Goal: Task Accomplishment & Management: Use online tool/utility

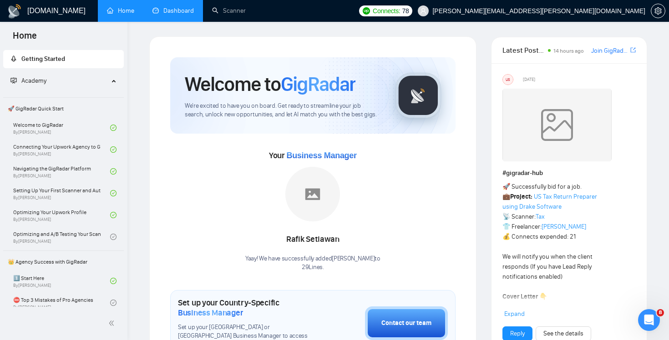
click at [190, 15] on link "Dashboard" at bounding box center [172, 11] width 41 height 8
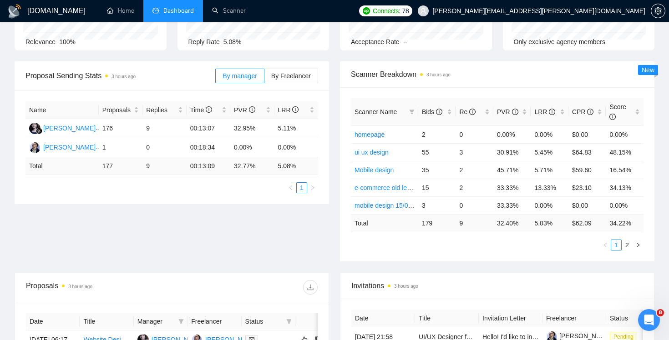
scroll to position [103, 0]
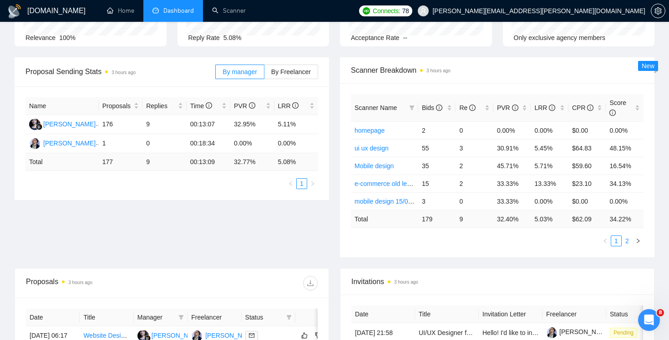
click at [624, 238] on link "2" at bounding box center [627, 241] width 10 height 10
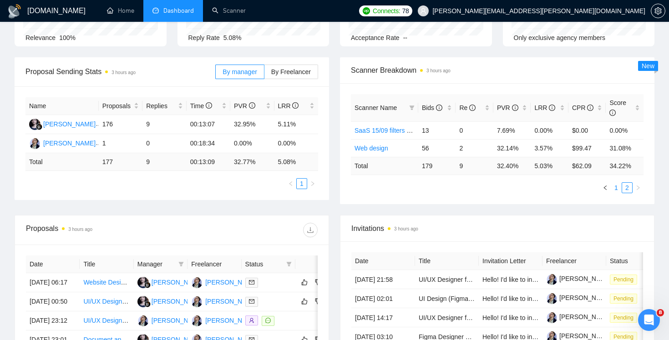
click at [614, 186] on link "1" at bounding box center [616, 188] width 10 height 10
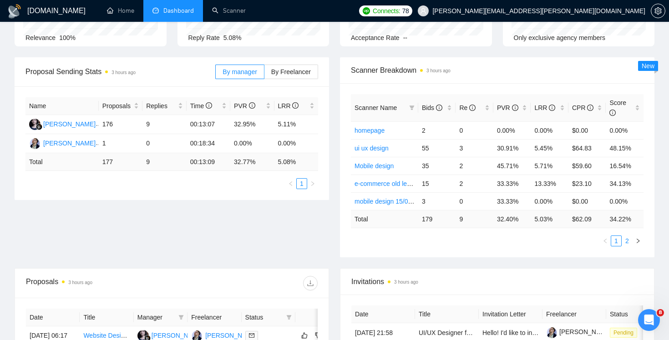
click at [627, 241] on link "2" at bounding box center [627, 241] width 10 height 10
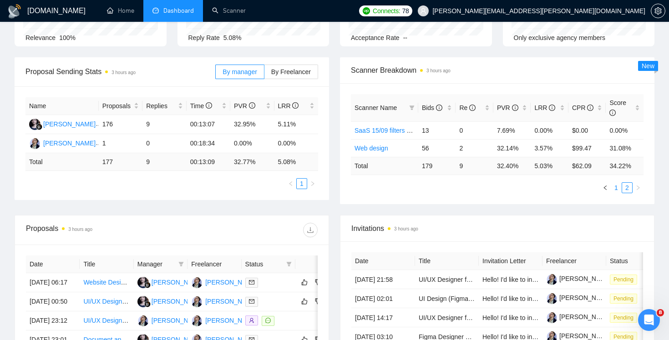
click at [615, 191] on link "1" at bounding box center [616, 188] width 10 height 10
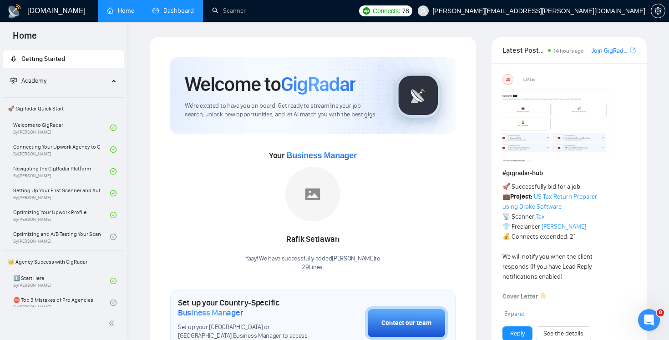
click at [174, 14] on link "Dashboard" at bounding box center [172, 11] width 41 height 8
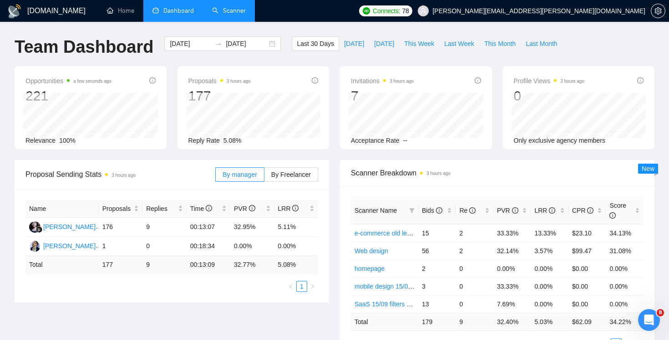
click at [232, 7] on link "Scanner" at bounding box center [229, 11] width 34 height 8
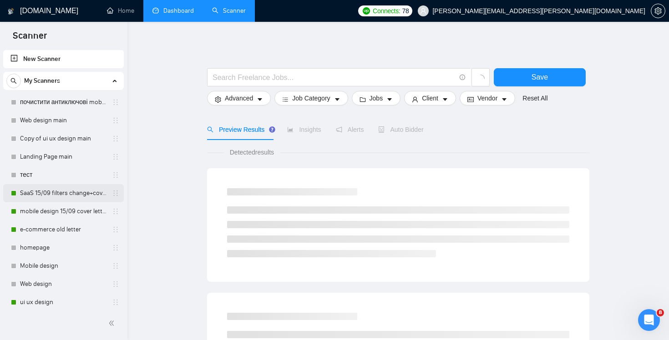
click at [64, 189] on link "SaaS 15/09 filters change+cover letter change" at bounding box center [63, 193] width 86 height 18
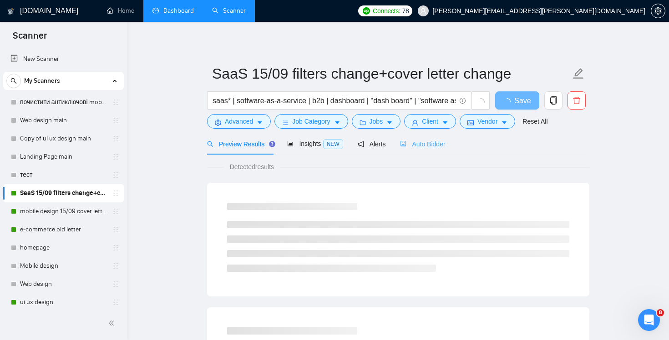
click at [425, 151] on div "Auto Bidder" at bounding box center [422, 143] width 45 height 21
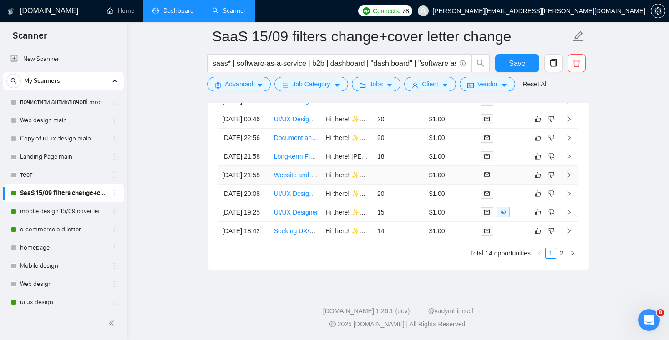
scroll to position [2366, 0]
click at [416, 127] on td "20" at bounding box center [399, 119] width 52 height 19
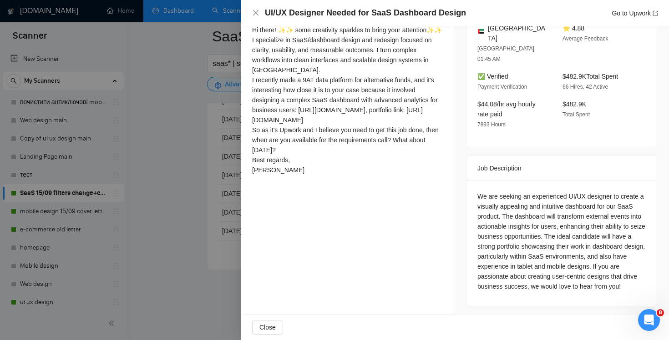
scroll to position [264, 0]
click at [252, 9] on div "UI/UX Designer Needed for SaaS Dashboard Design Go to Upwork" at bounding box center [455, 12] width 406 height 11
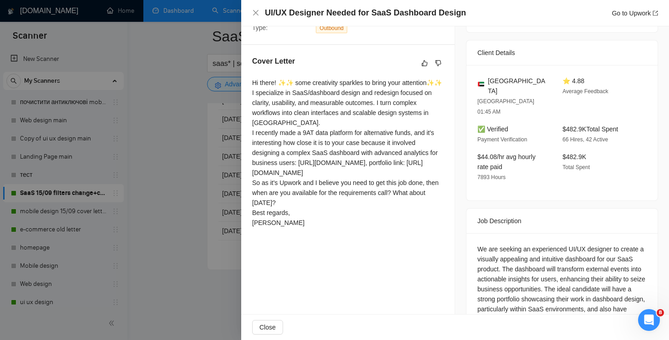
scroll to position [211, 0]
click at [257, 16] on div "UI/UX Designer Needed for SaaS Dashboard Design Go to Upwork" at bounding box center [455, 12] width 406 height 11
click at [255, 14] on icon "close" at bounding box center [255, 12] width 5 height 5
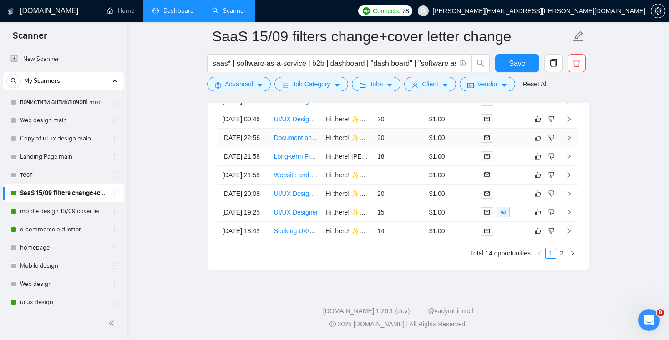
click at [420, 147] on td "20" at bounding box center [399, 138] width 52 height 19
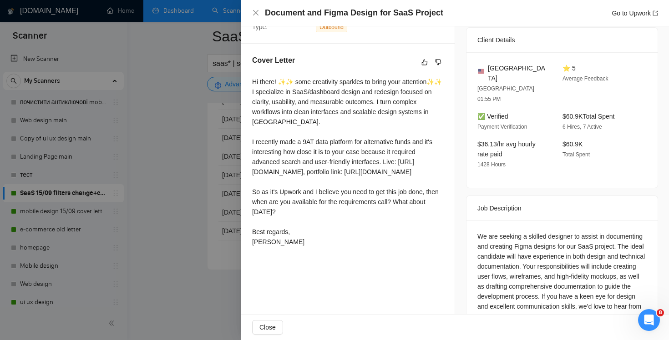
scroll to position [222, 0]
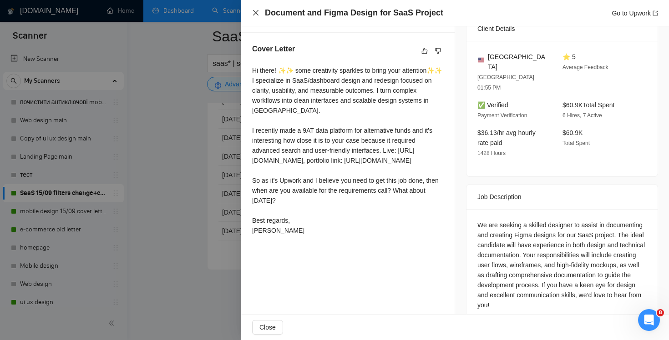
click at [254, 15] on icon "close" at bounding box center [255, 12] width 7 height 7
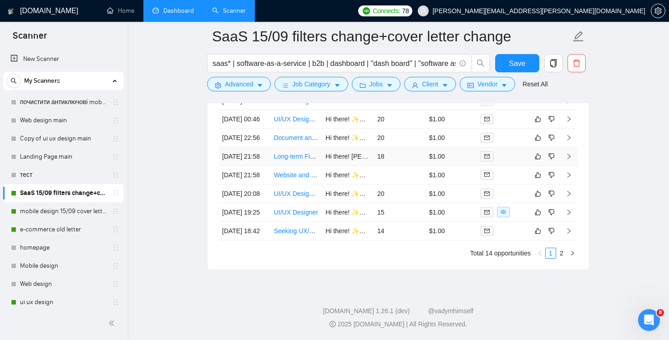
click at [399, 166] on td "18" at bounding box center [399, 156] width 52 height 19
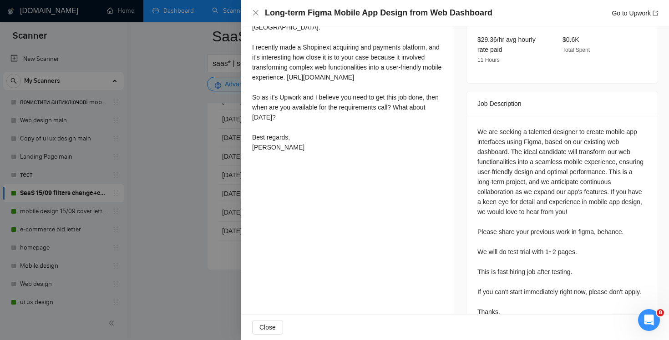
scroll to position [315, 0]
click at [255, 10] on icon "close" at bounding box center [255, 12] width 7 height 7
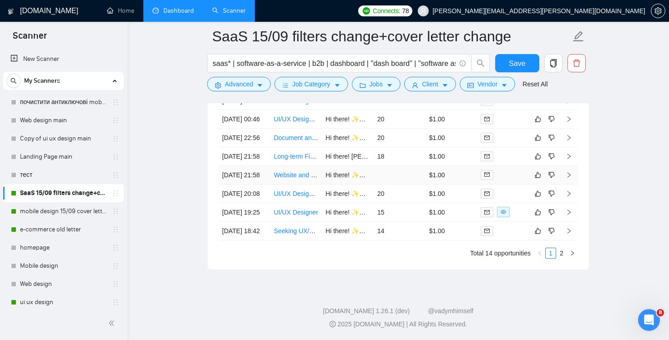
click at [408, 185] on td at bounding box center [399, 175] width 52 height 19
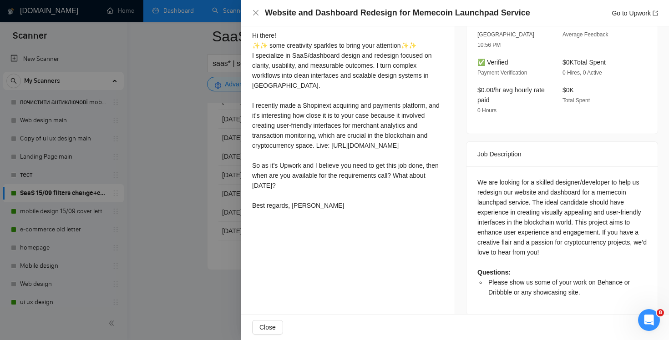
click at [255, 17] on div "Website and Dashboard Redesign for Memecoin Launchpad Service Go to Upwork" at bounding box center [455, 12] width 406 height 11
click at [257, 10] on icon "close" at bounding box center [255, 12] width 7 height 7
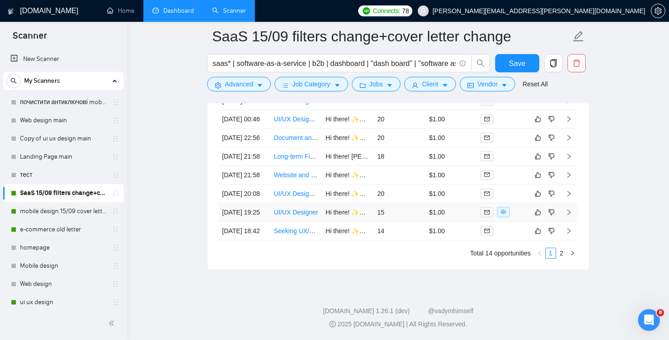
scroll to position [2417, 0]
click at [561, 258] on link "2" at bounding box center [561, 253] width 10 height 10
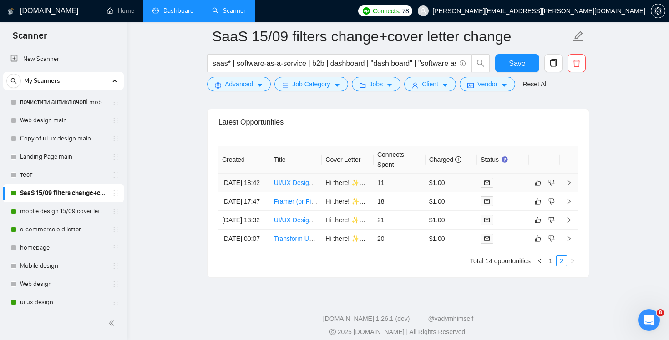
scroll to position [2213, 0]
click at [551, 267] on link "1" at bounding box center [550, 262] width 10 height 10
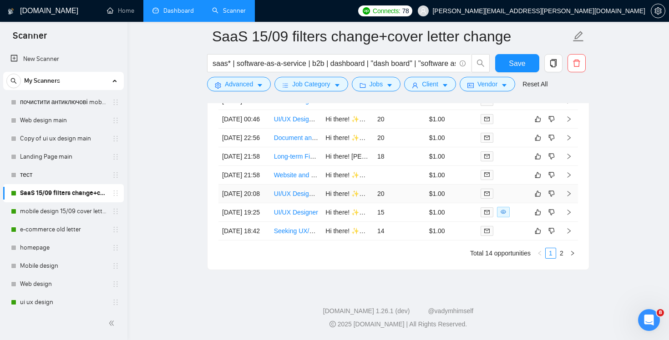
scroll to position [2423, 0]
click at [405, 185] on td "20" at bounding box center [399, 194] width 52 height 19
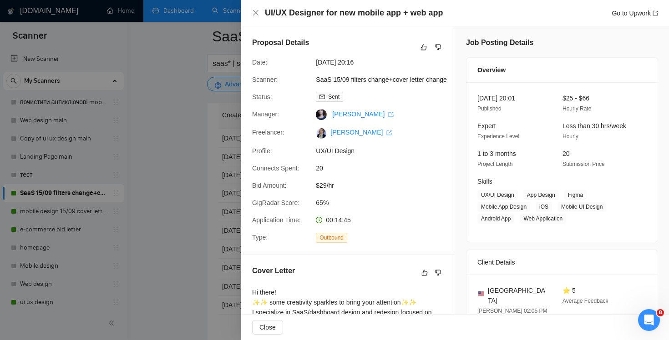
click at [254, 13] on icon "close" at bounding box center [255, 12] width 7 height 7
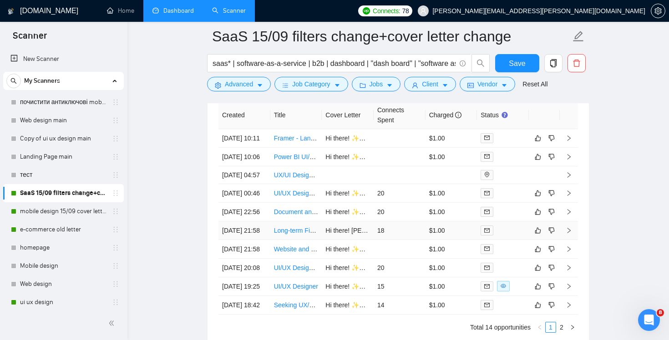
click at [432, 240] on td "$1.00" at bounding box center [451, 231] width 52 height 19
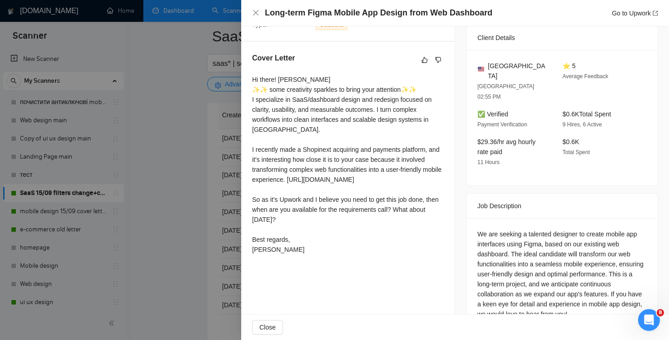
scroll to position [255, 0]
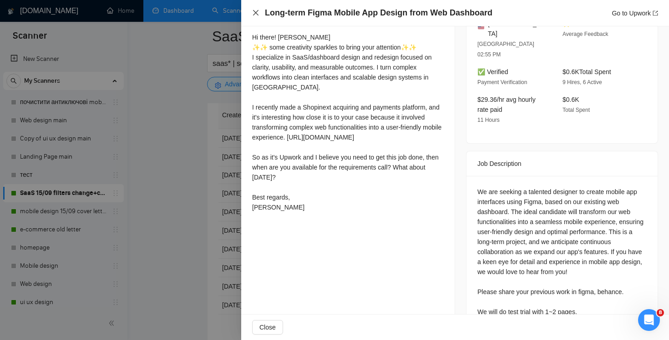
click at [254, 10] on icon "close" at bounding box center [255, 12] width 7 height 7
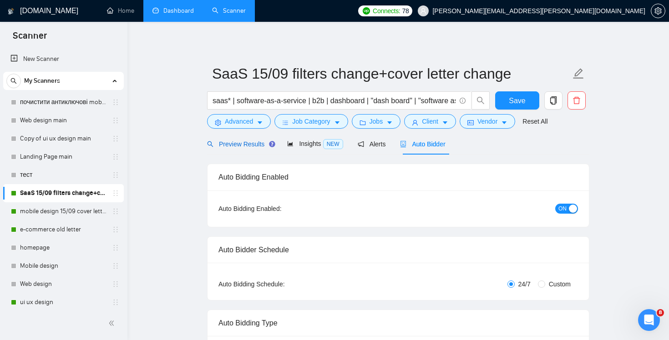
click at [240, 141] on span "Preview Results" at bounding box center [239, 144] width 65 height 7
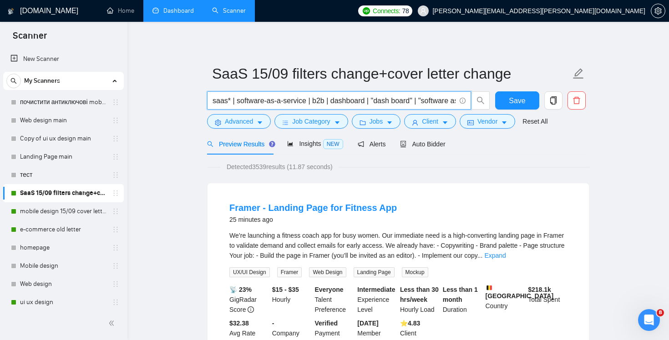
click at [403, 97] on input "saas* | software-as-a-service | b2b | dashboard | "dash board" | "software as a…" at bounding box center [333, 100] width 243 height 11
drag, startPoint x: 403, startPoint y: 97, endPoint x: 523, endPoint y: 111, distance: 121.3
click at [524, 111] on div "saas* | software-as-a-service | b2b | dashboard | "dash board" | "software as a…" at bounding box center [396, 102] width 382 height 23
click at [322, 103] on input "saas* | software-as-a-service | b2b | dashboard | "dash board" | "software as a…" at bounding box center [333, 100] width 243 height 11
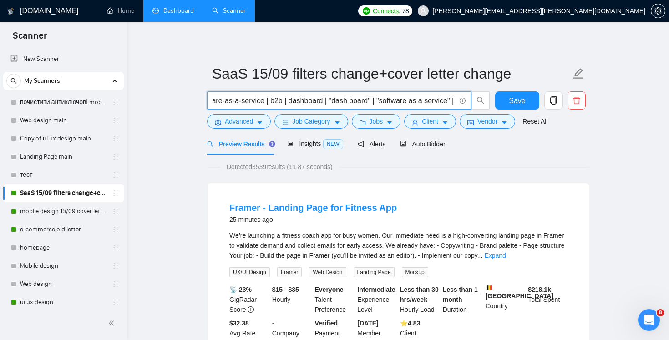
scroll to position [0, 0]
drag, startPoint x: 328, startPoint y: 103, endPoint x: 195, endPoint y: 107, distance: 132.9
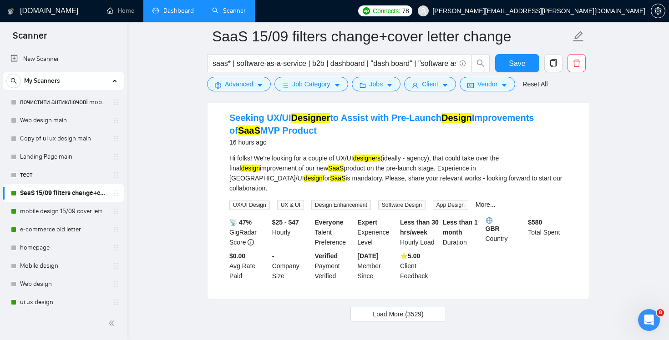
scroll to position [1931, 0]
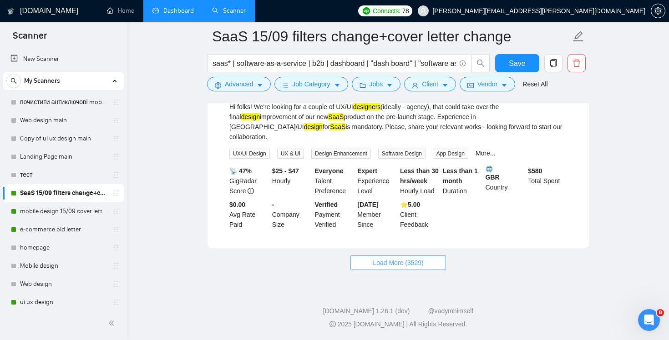
click at [408, 259] on span "Load More (3529)" at bounding box center [398, 263] width 50 height 10
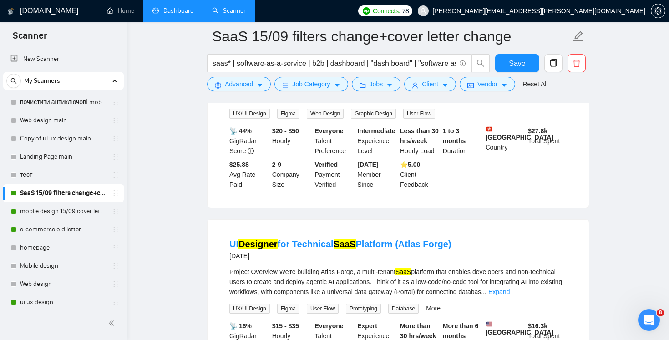
scroll to position [2850, 0]
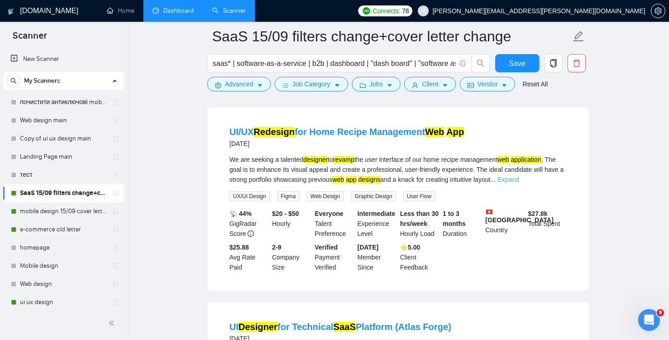
click at [519, 183] on link "Expand" at bounding box center [507, 179] width 21 height 7
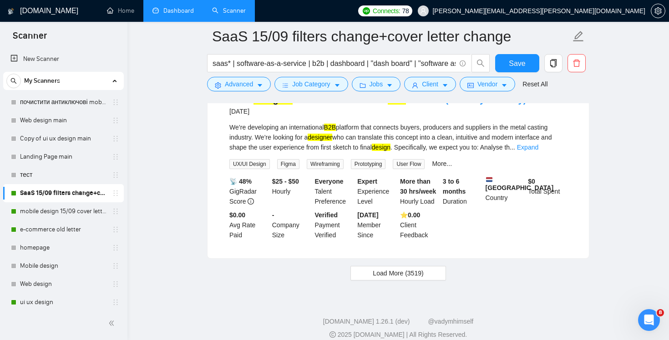
scroll to position [3942, 0]
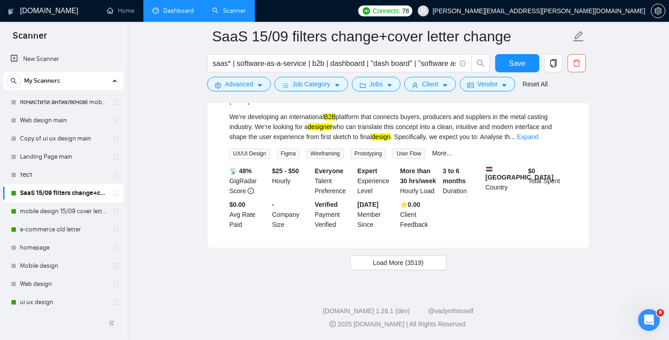
click at [418, 262] on span "Load More (3519)" at bounding box center [398, 263] width 50 height 10
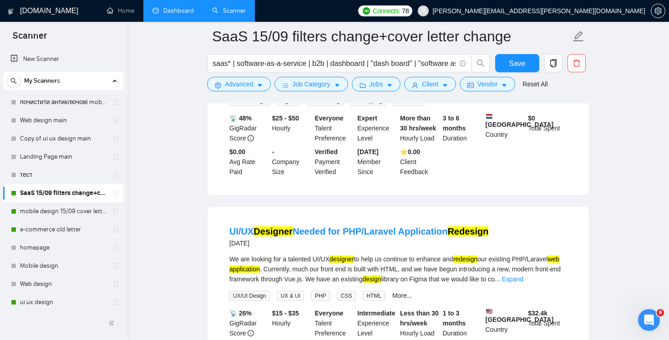
scroll to position [4119, 0]
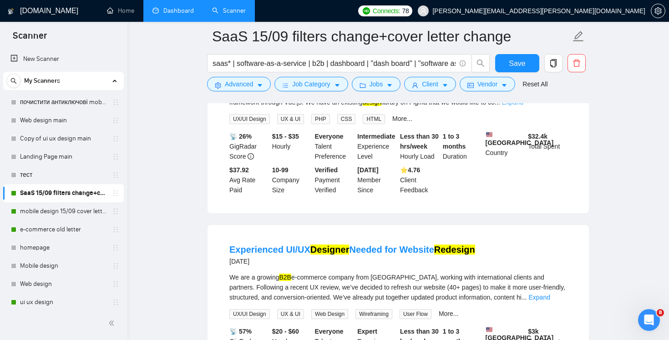
click at [523, 106] on link "Expand" at bounding box center [512, 102] width 21 height 7
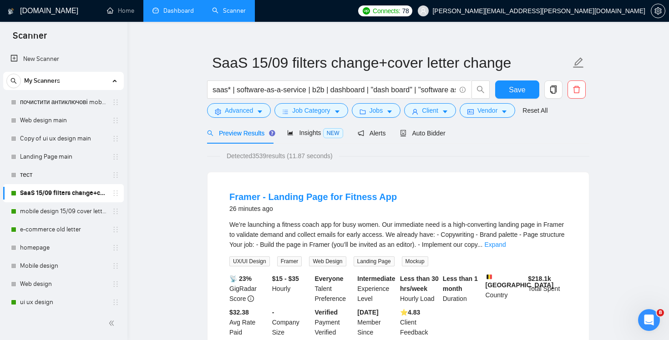
scroll to position [0, 0]
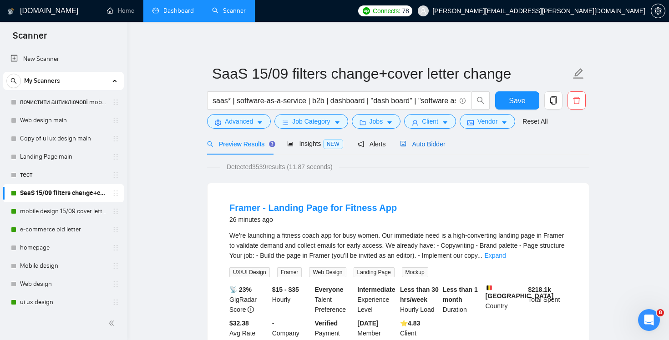
click at [436, 148] on div "Auto Bidder" at bounding box center [422, 144] width 45 height 10
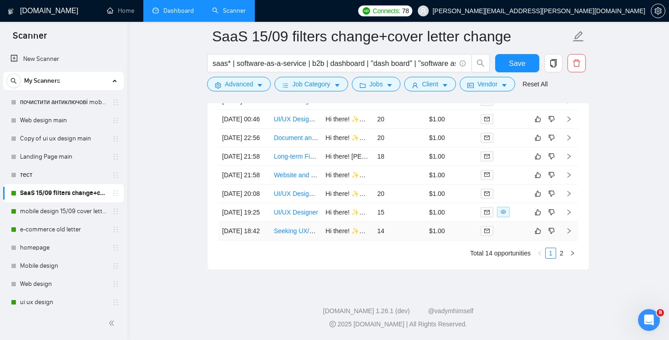
scroll to position [2359, 0]
click at [413, 166] on td "18" at bounding box center [399, 156] width 52 height 19
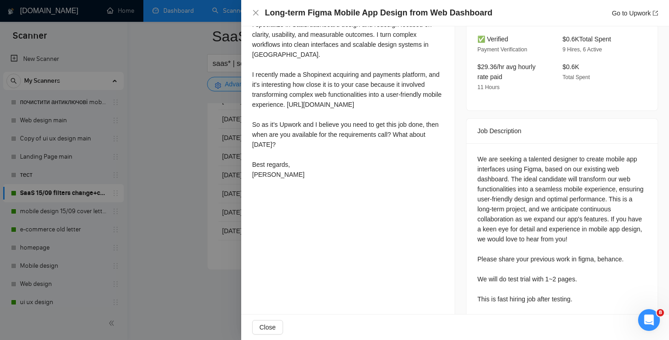
scroll to position [0, 189]
click at [255, 10] on icon "close" at bounding box center [255, 12] width 7 height 7
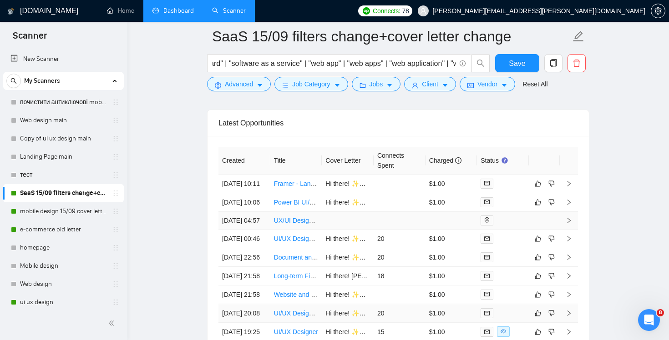
scroll to position [2261, 0]
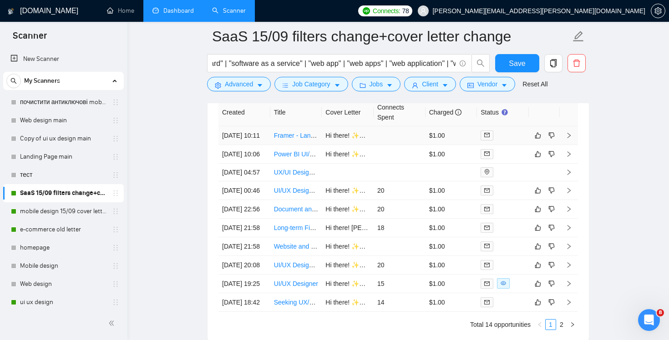
click at [397, 144] on td at bounding box center [399, 135] width 52 height 19
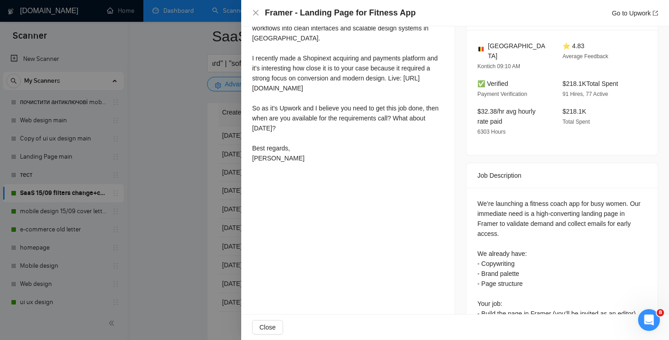
scroll to position [263, 0]
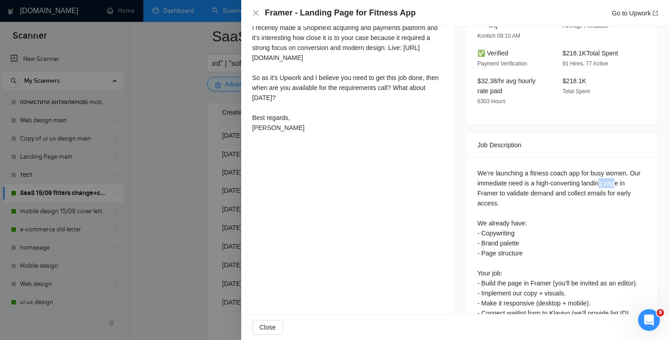
drag, startPoint x: 621, startPoint y: 172, endPoint x: 573, endPoint y: 172, distance: 48.7
click at [574, 172] on div "We’re launching a fitness coach app for busy women. Our immediate need is a hig…" at bounding box center [561, 328] width 169 height 320
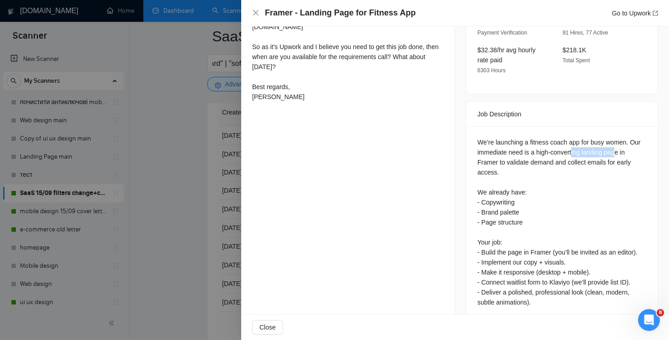
scroll to position [339, 0]
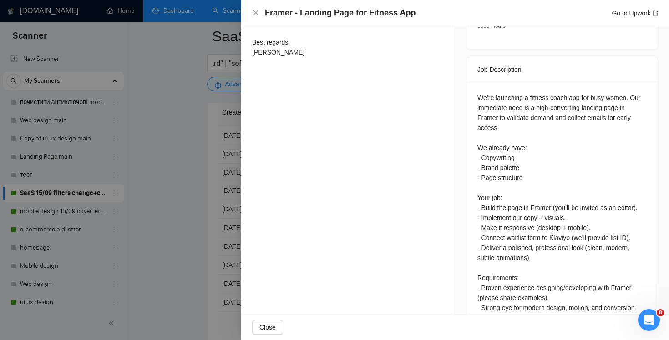
click at [509, 131] on div "We’re launching a fitness coach app for busy women. Our immediate need is a hig…" at bounding box center [561, 253] width 169 height 320
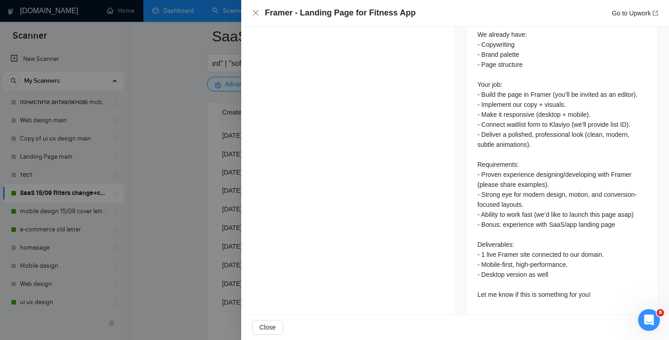
scroll to position [452, 0]
drag, startPoint x: 552, startPoint y: 214, endPoint x: 631, endPoint y: 214, distance: 79.1
click at [631, 214] on div "We’re launching a fitness coach app for busy women. Our immediate need is a hig…" at bounding box center [561, 140] width 169 height 320
click at [604, 240] on div "We’re launching a fitness coach app for busy women. Our immediate need is a hig…" at bounding box center [561, 140] width 169 height 320
drag, startPoint x: 581, startPoint y: 214, endPoint x: 633, endPoint y: 215, distance: 51.4
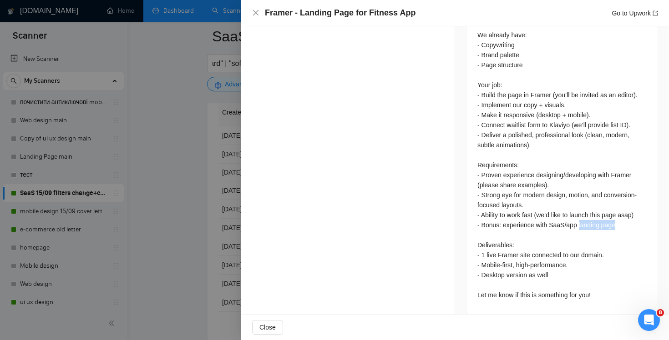
click at [633, 215] on div "We’re launching a fitness coach app for busy women. Our immediate need is a hig…" at bounding box center [561, 140] width 169 height 320
copy div "landing page"
click at [259, 7] on div "Framer - Landing Page for Fitness App Go to Upwork" at bounding box center [455, 12] width 406 height 11
click at [257, 10] on icon "close" at bounding box center [255, 12] width 7 height 7
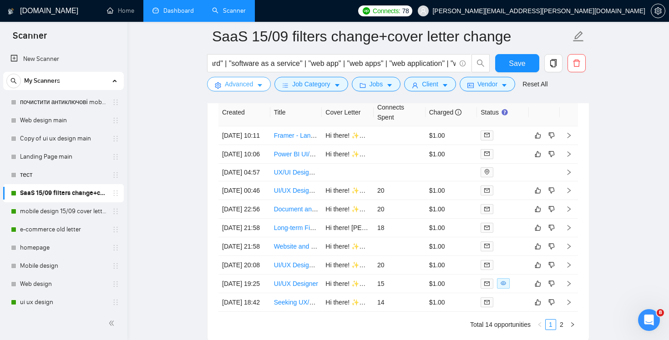
click at [234, 88] on span "Advanced" at bounding box center [239, 84] width 28 height 10
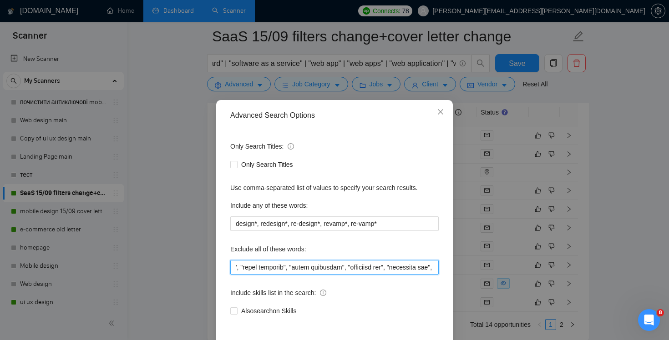
drag, startPoint x: 398, startPoint y: 267, endPoint x: 659, endPoint y: 289, distance: 261.6
click at [659, 289] on div "Advanced Search Options Only Search Titles: Only Search Titles Use comma-separa…" at bounding box center [334, 170] width 669 height 340
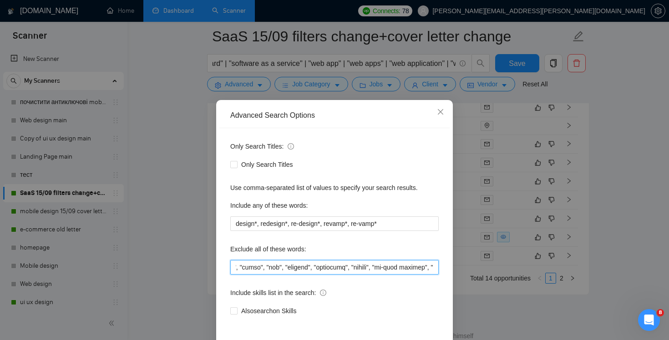
paste input "landing page"
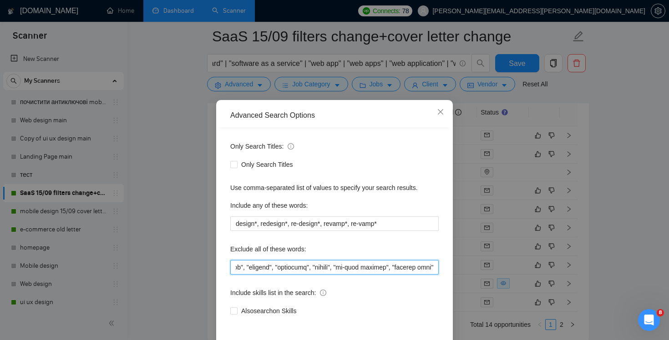
scroll to position [38, 0]
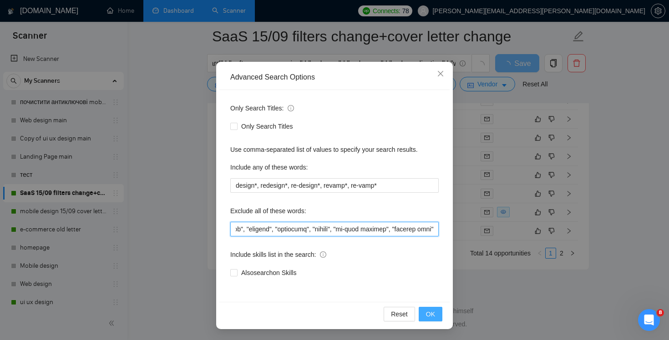
type input "softr*, webflow*, "(No agencies)","no agencies","LearnWorlds", "domain name pur…"
click at [427, 311] on span "OK" at bounding box center [430, 314] width 9 height 10
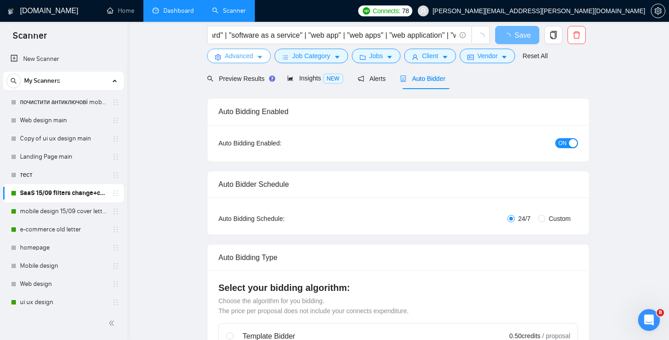
scroll to position [0, 0]
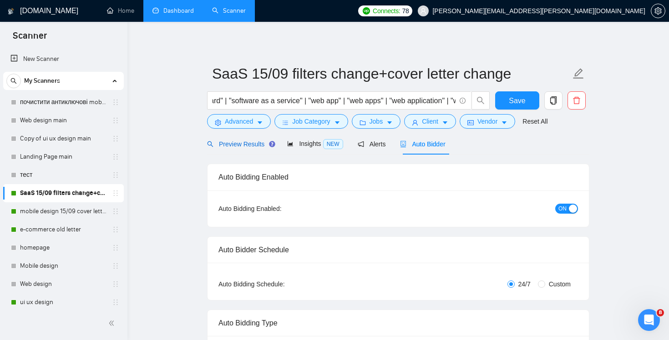
click at [242, 148] on div "Preview Results" at bounding box center [239, 144] width 65 height 10
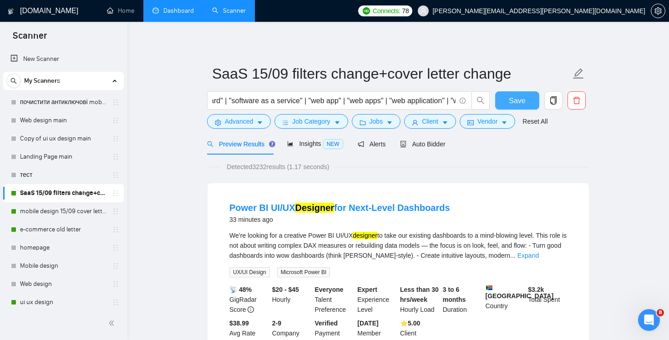
click at [512, 98] on span "Save" at bounding box center [517, 100] width 16 height 11
click at [242, 120] on span "Advanced" at bounding box center [239, 121] width 28 height 10
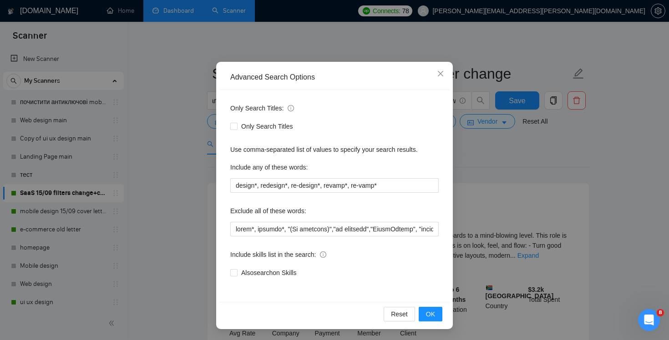
scroll to position [38, 0]
click at [440, 71] on icon "close" at bounding box center [440, 74] width 7 height 7
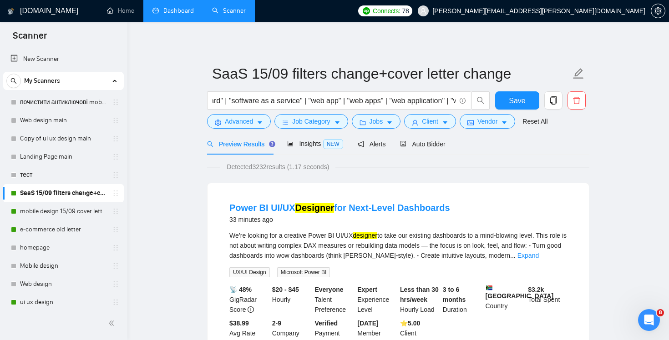
scroll to position [0, 0]
click at [433, 149] on div "Auto Bidder" at bounding box center [422, 143] width 45 height 21
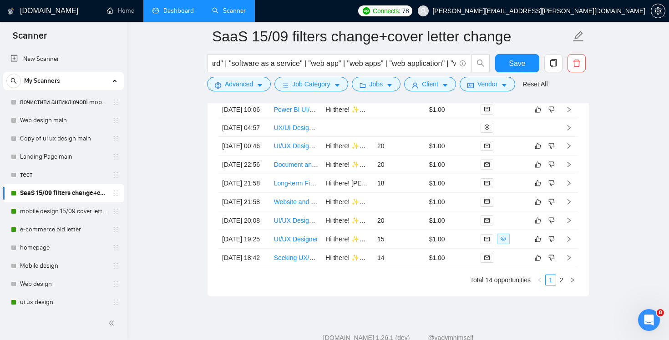
scroll to position [2423, 0]
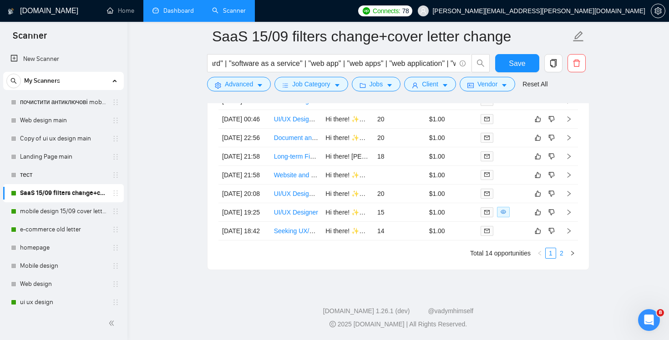
click at [558, 250] on link "2" at bounding box center [561, 253] width 10 height 10
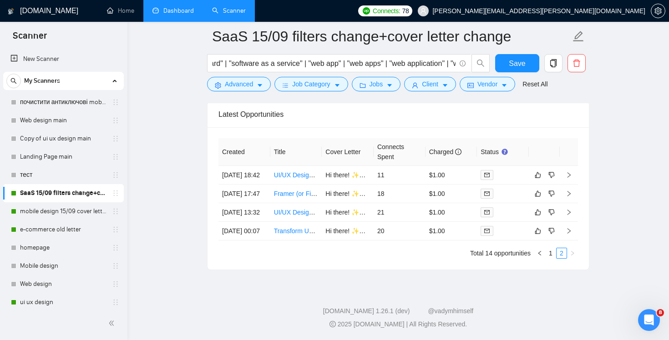
scroll to position [2238, 0]
click at [463, 166] on td "$1.00" at bounding box center [451, 175] width 52 height 19
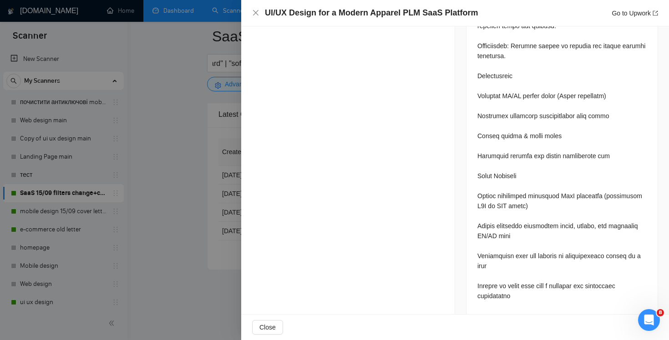
scroll to position [994, 0]
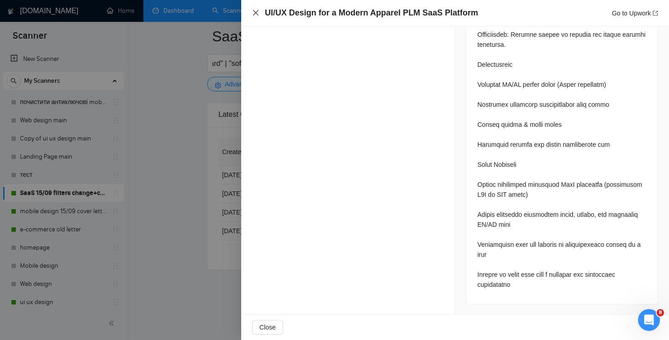
click at [257, 16] on icon "close" at bounding box center [255, 12] width 7 height 7
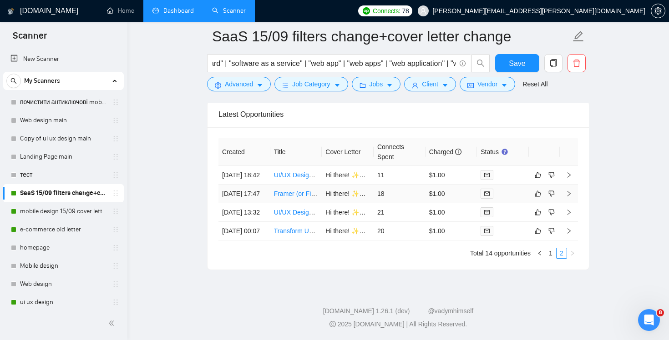
click at [415, 194] on td "18" at bounding box center [399, 194] width 52 height 19
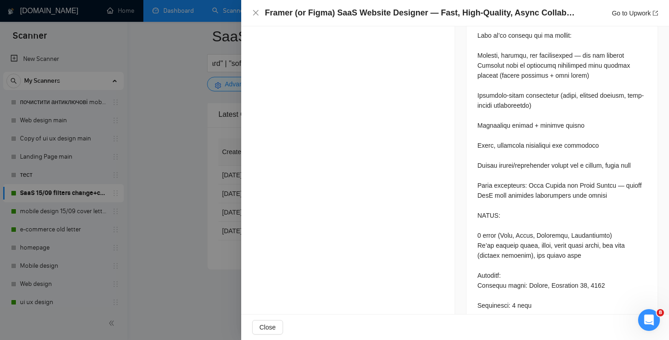
scroll to position [638, 0]
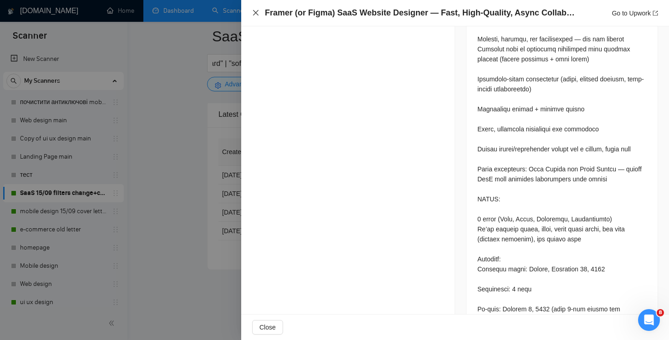
click at [255, 14] on icon "close" at bounding box center [255, 12] width 5 height 5
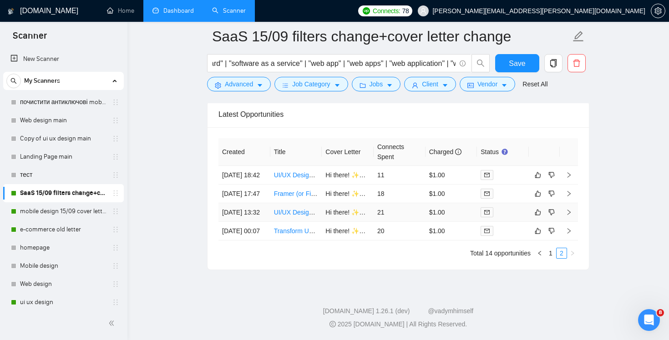
click at [422, 214] on td "21" at bounding box center [399, 212] width 52 height 19
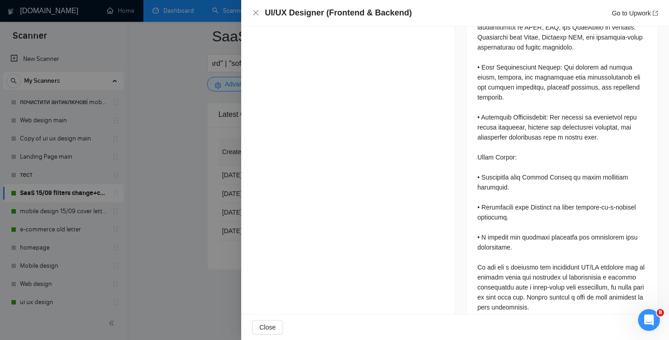
scroll to position [1066, 0]
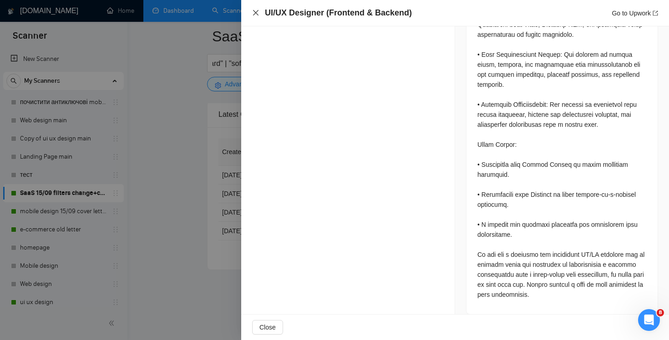
click at [254, 13] on icon "close" at bounding box center [255, 12] width 7 height 7
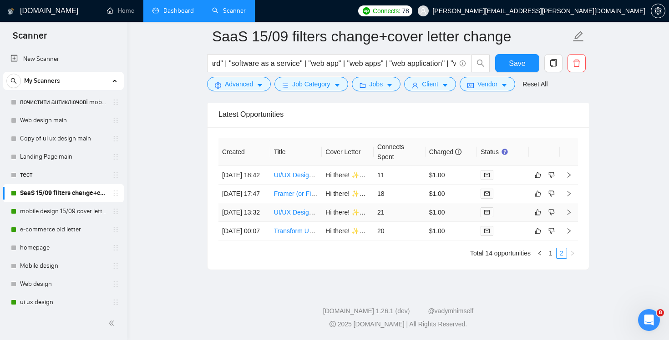
click at [409, 216] on td "21" at bounding box center [399, 212] width 52 height 19
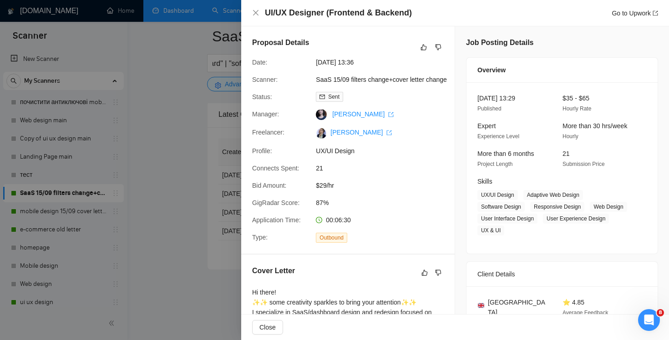
scroll to position [180, 0]
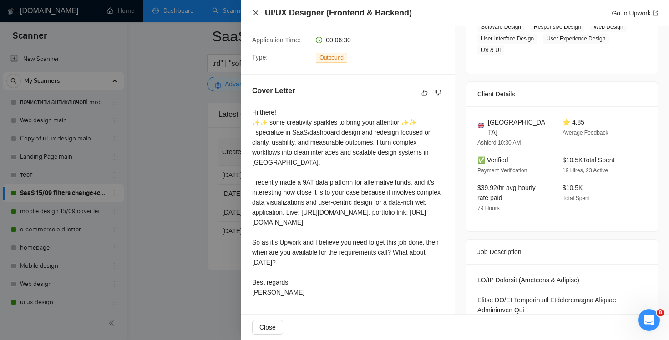
click at [253, 10] on icon "close" at bounding box center [255, 12] width 5 height 5
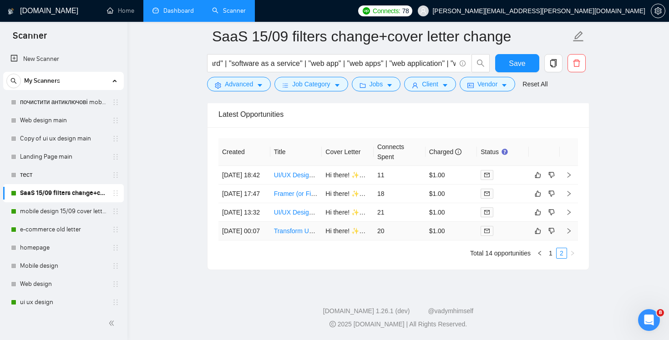
click at [403, 241] on td "20" at bounding box center [399, 231] width 52 height 19
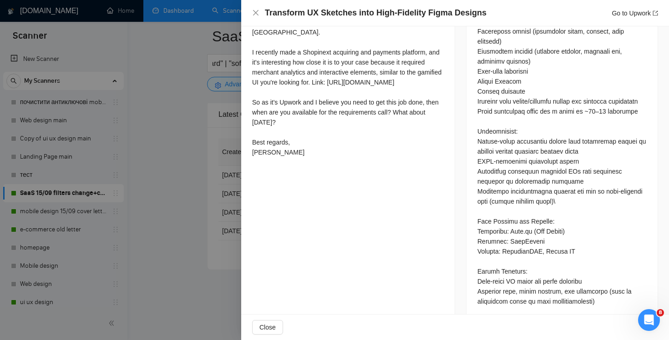
scroll to position [809, 0]
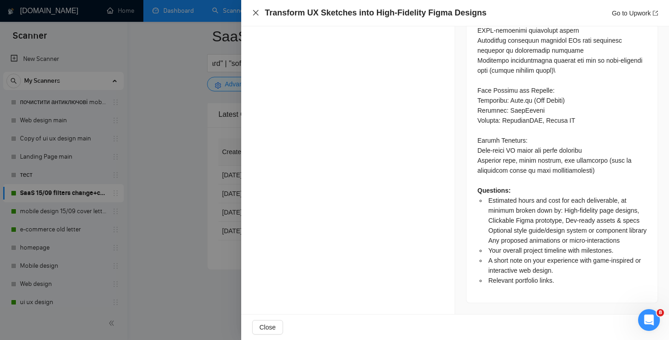
click at [252, 12] on icon "close" at bounding box center [255, 12] width 7 height 7
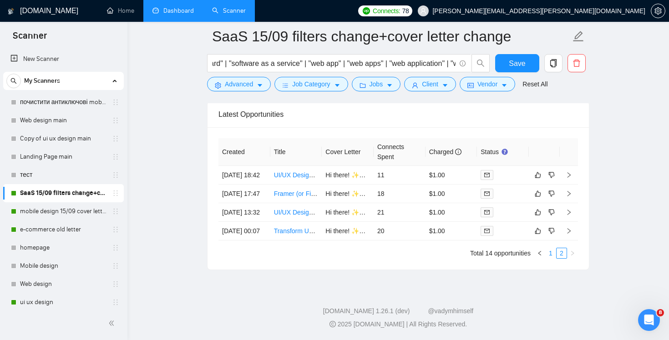
click at [549, 258] on link "1" at bounding box center [550, 253] width 10 height 10
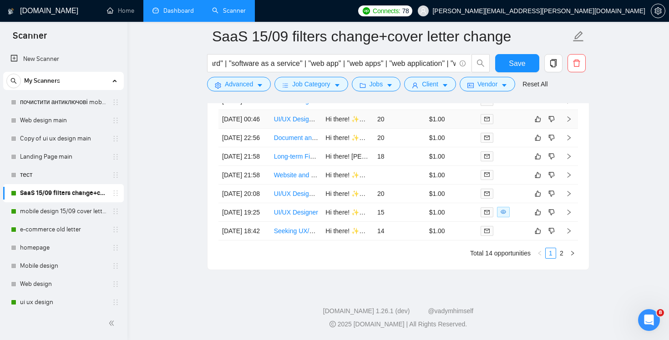
scroll to position [2423, 0]
click at [402, 229] on td "14" at bounding box center [399, 231] width 52 height 19
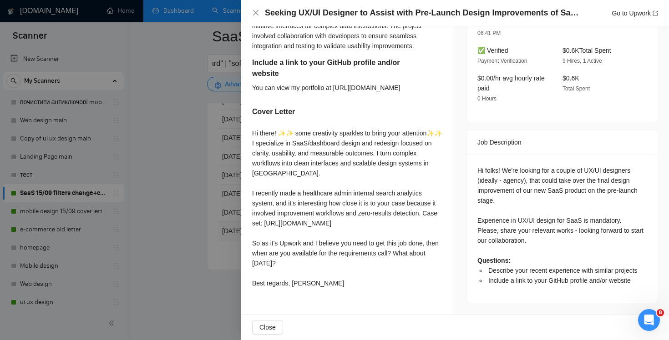
scroll to position [328, 0]
click at [252, 12] on icon "close" at bounding box center [255, 12] width 7 height 7
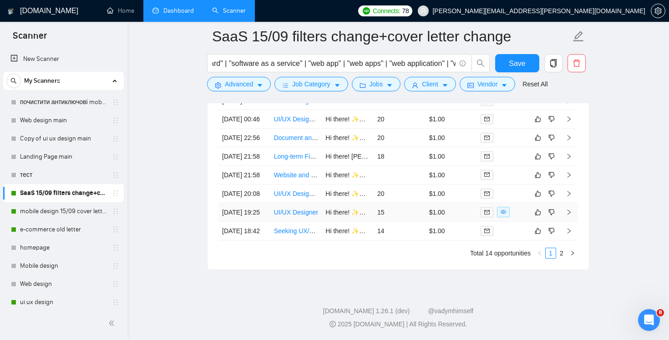
click at [410, 203] on td "15" at bounding box center [399, 212] width 52 height 19
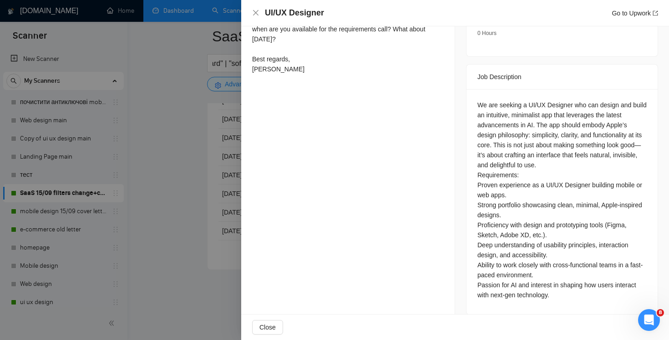
scroll to position [344, 0]
click at [250, 12] on div "UI/UX Designer Go to Upwork" at bounding box center [455, 13] width 428 height 26
click at [252, 11] on icon "close" at bounding box center [255, 12] width 7 height 7
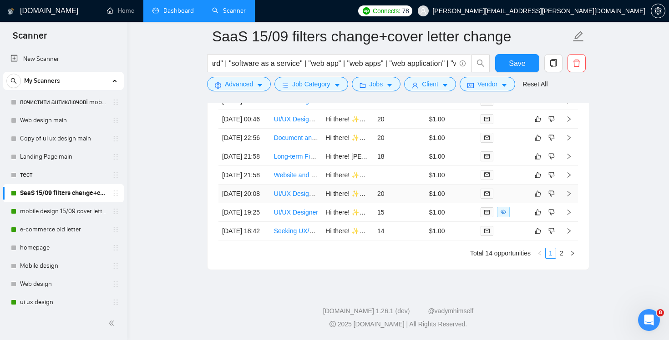
click at [400, 185] on td "20" at bounding box center [399, 194] width 52 height 19
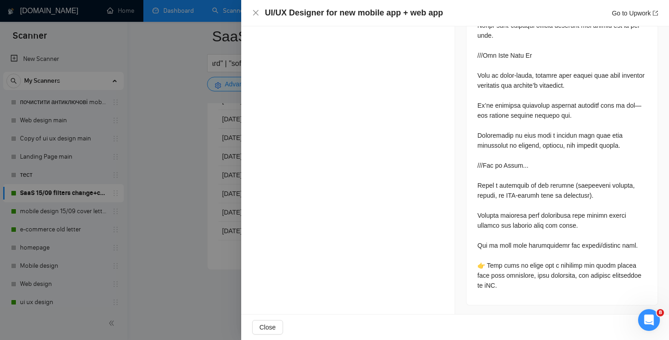
scroll to position [1074, 0]
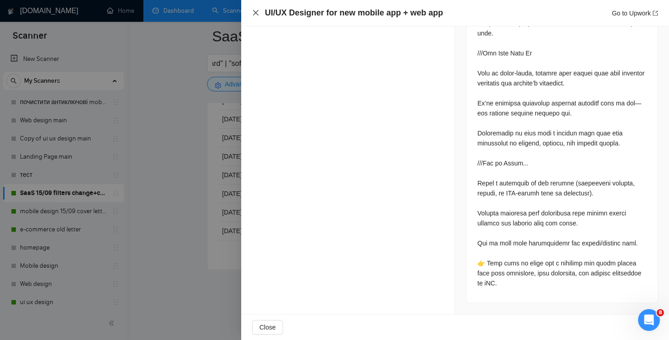
click at [255, 13] on icon "close" at bounding box center [255, 12] width 7 height 7
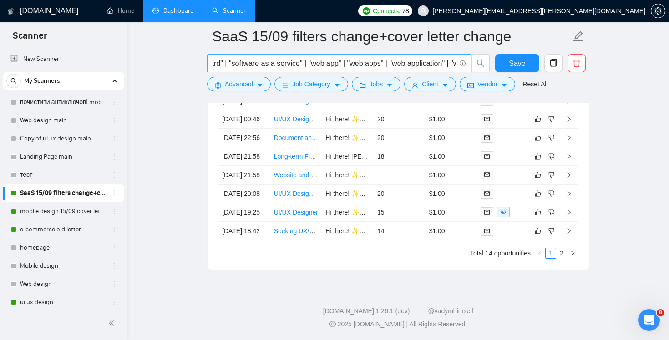
click at [318, 62] on input "saas* | software-as-a-service | b2b | dashboard | "dash board" | "software as a…" at bounding box center [333, 63] width 243 height 11
drag, startPoint x: 314, startPoint y: 65, endPoint x: 176, endPoint y: 65, distance: 138.3
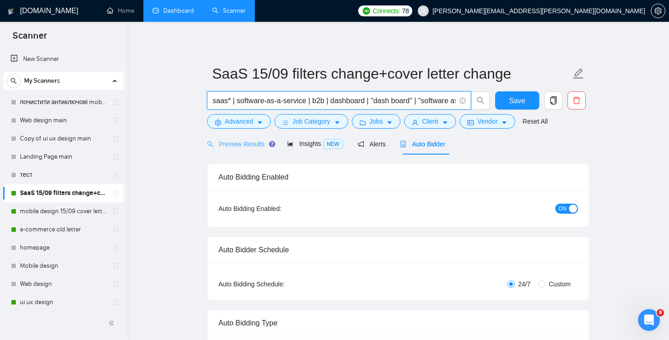
type input "saas* | software-as-a-service | b2b | dashboard | "dash board" | "software as a…"
click at [229, 144] on span "Preview Results" at bounding box center [239, 144] width 65 height 7
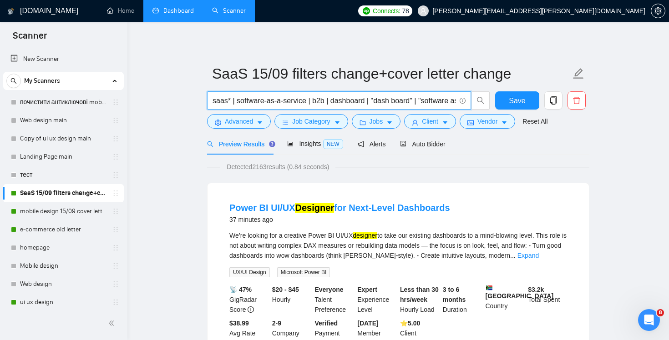
scroll to position [0, 45]
drag, startPoint x: 367, startPoint y: 101, endPoint x: 565, endPoint y: 107, distance: 198.4
click at [565, 107] on div "saas* | software-as-a-service | b2b | dashboard | "dash board" | "software as a…" at bounding box center [396, 102] width 382 height 23
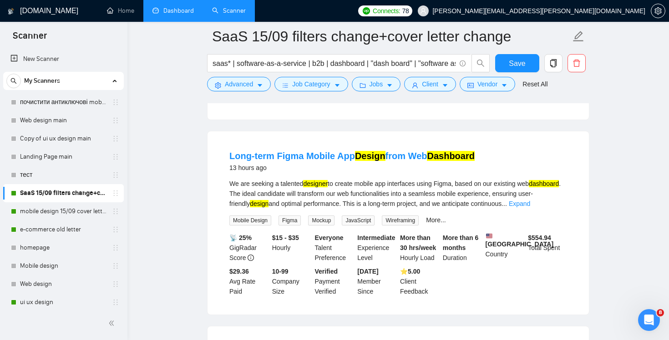
scroll to position [810, 0]
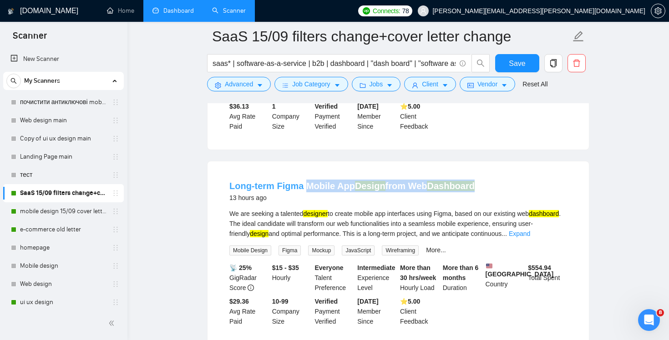
drag, startPoint x: 487, startPoint y: 200, endPoint x: 305, endPoint y: 208, distance: 181.7
click at [305, 203] on div "Long-term Figma Mobile App Design from Web Dashboard 13 hours ago" at bounding box center [397, 192] width 337 height 24
copy link "Mobile App Design from Web Dashboard"
click at [524, 63] on span "Save" at bounding box center [517, 63] width 16 height 11
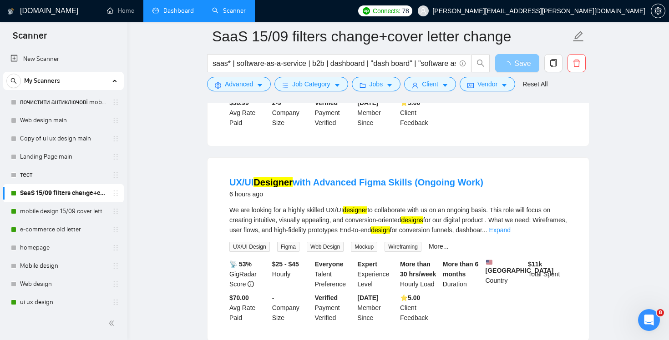
scroll to position [0, 0]
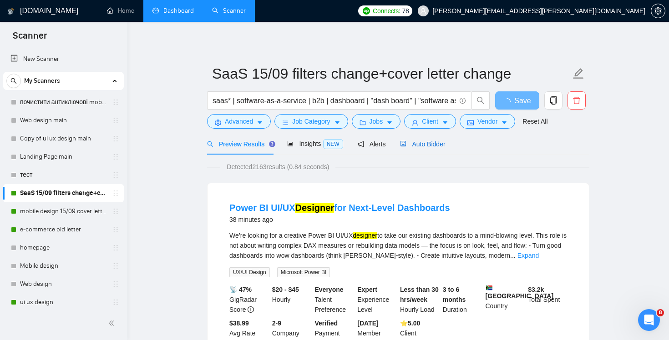
click at [423, 148] on div "Auto Bidder" at bounding box center [422, 144] width 45 height 10
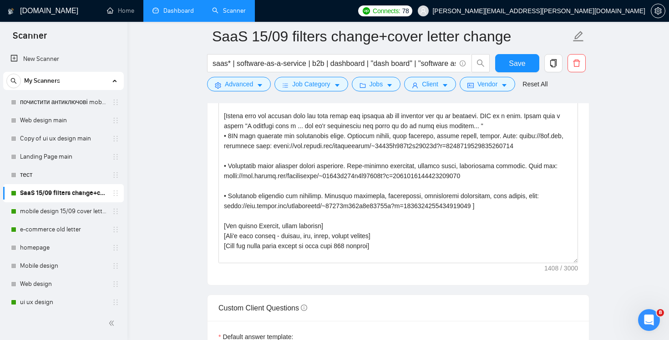
scroll to position [1006, 0]
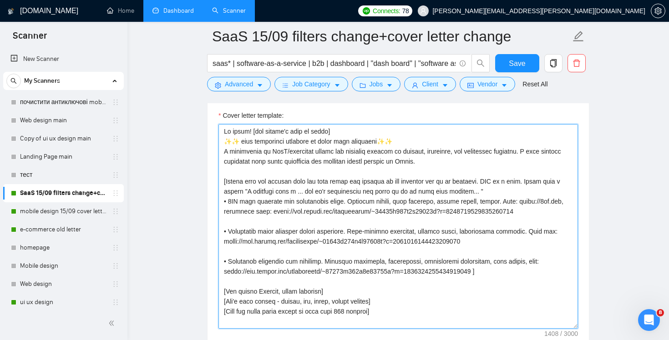
click at [429, 253] on textarea "Cover letter template:" at bounding box center [397, 226] width 359 height 205
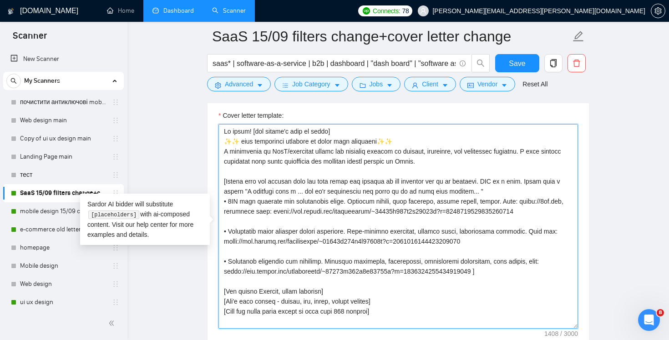
click at [507, 240] on textarea "Cover letter template:" at bounding box center [397, 226] width 359 height 205
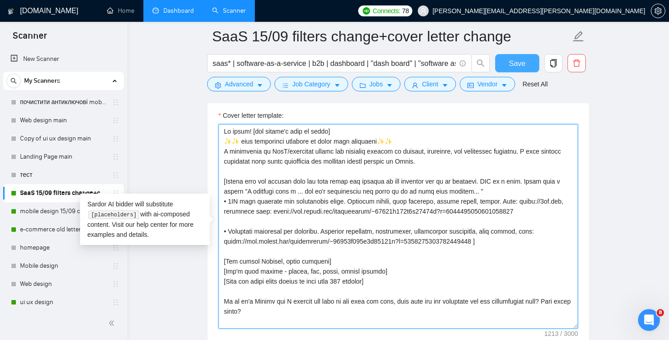
type textarea "Hi there! [use client's name if found] ✨✨ some creativity sparkles to bring you…"
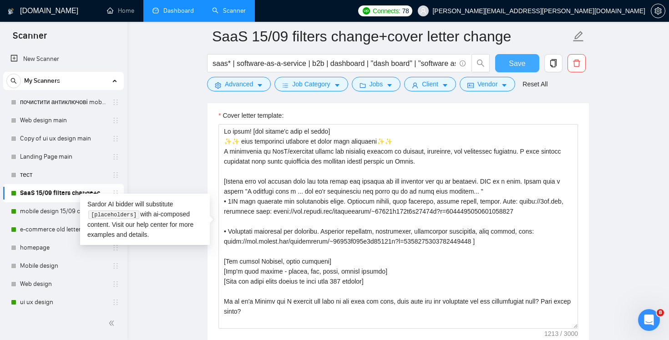
click at [523, 60] on span "Save" at bounding box center [517, 63] width 16 height 11
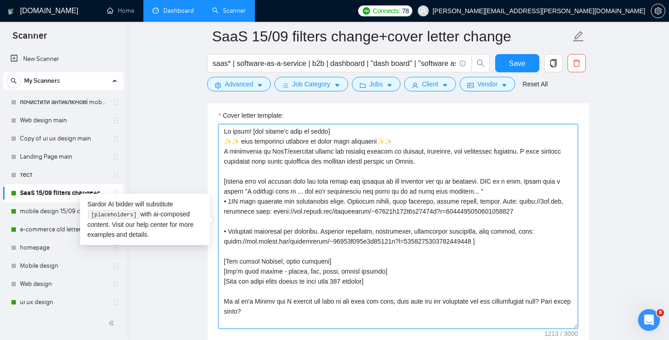
click at [492, 243] on textarea "Cover letter template:" at bounding box center [397, 226] width 359 height 205
drag, startPoint x: 492, startPoint y: 243, endPoint x: 206, endPoint y: 223, distance: 285.9
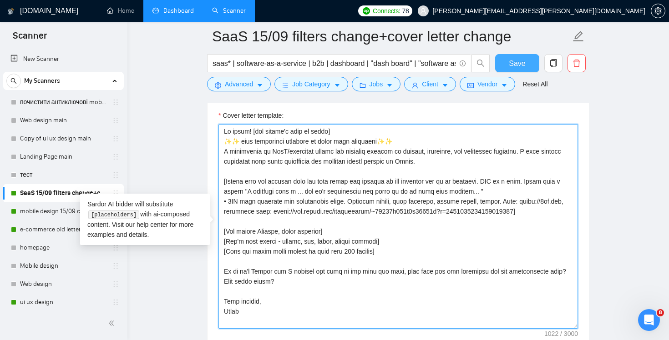
type textarea "Hi there! [use client's name if found] ✨✨ some creativity sparkles to bring you…"
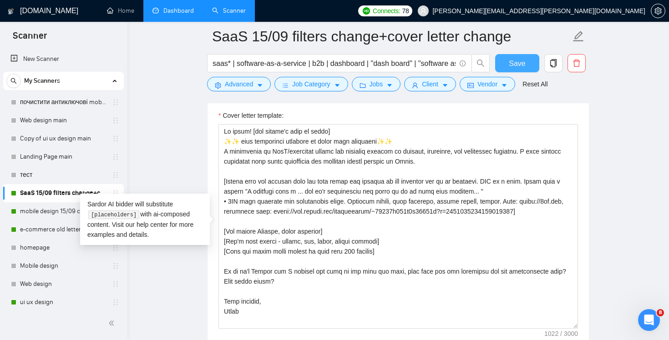
click at [516, 60] on span "Save" at bounding box center [517, 63] width 16 height 11
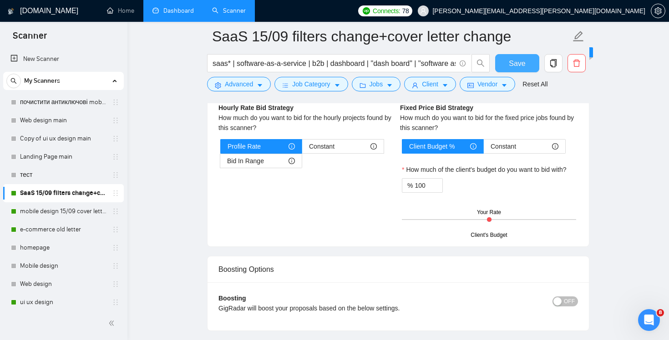
scroll to position [1727, 0]
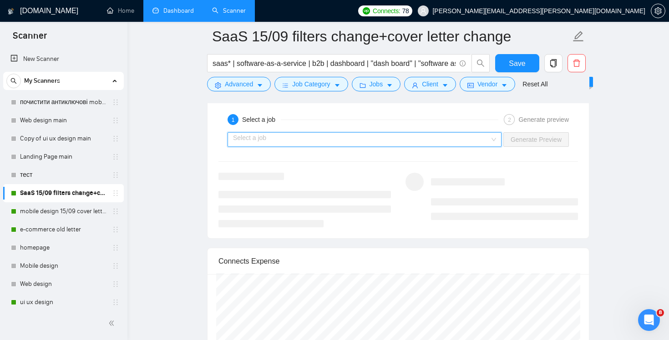
click at [435, 136] on input "search" at bounding box center [361, 140] width 257 height 14
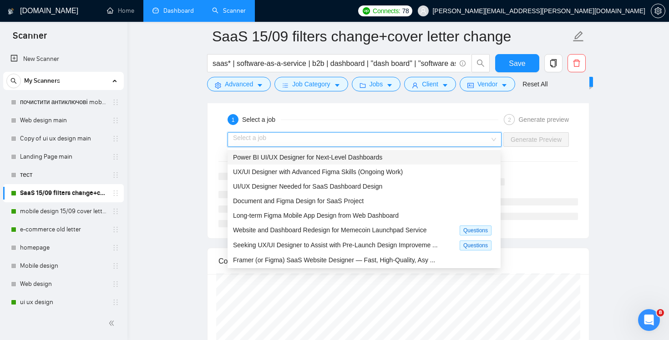
click at [434, 151] on div "Power BI UI/UX Designer for Next-Level Dashboards" at bounding box center [363, 157] width 273 height 15
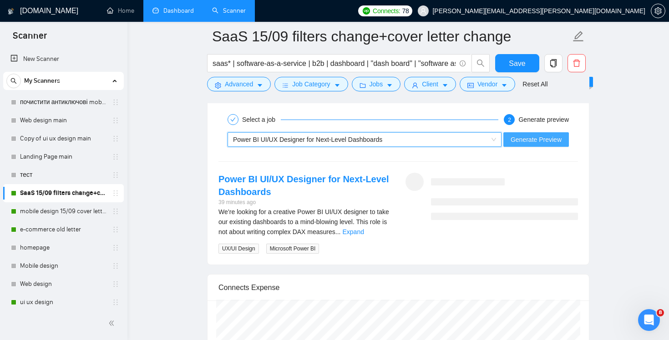
click at [526, 136] on span "Generate Preview" at bounding box center [535, 140] width 51 height 10
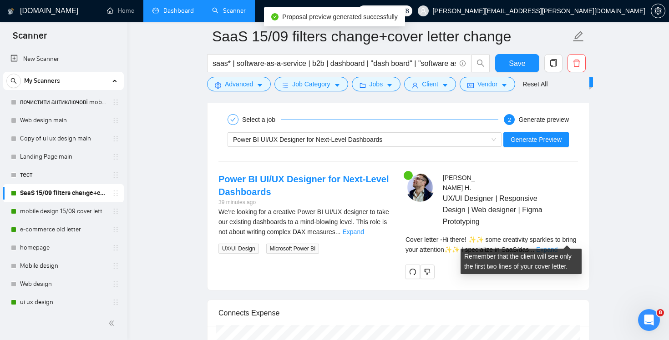
click at [557, 246] on link "Expand" at bounding box center [546, 249] width 21 height 7
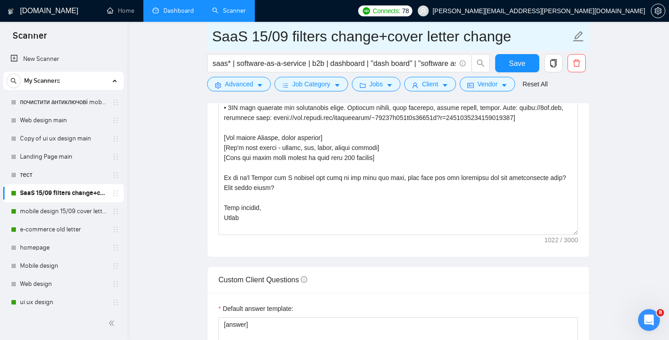
scroll to position [1088, 0]
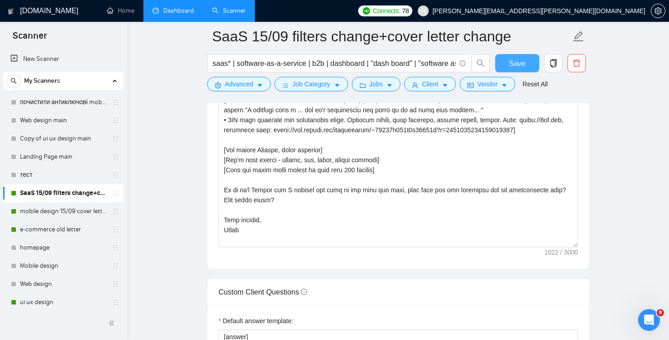
click at [513, 56] on button "Save" at bounding box center [517, 63] width 44 height 18
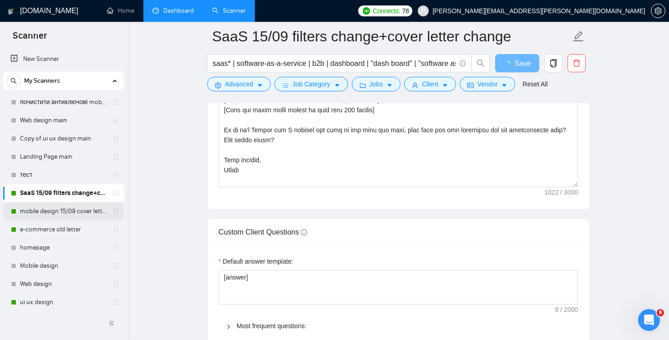
click at [46, 210] on link "mobile design 15/09 cover letter another first part" at bounding box center [63, 211] width 86 height 18
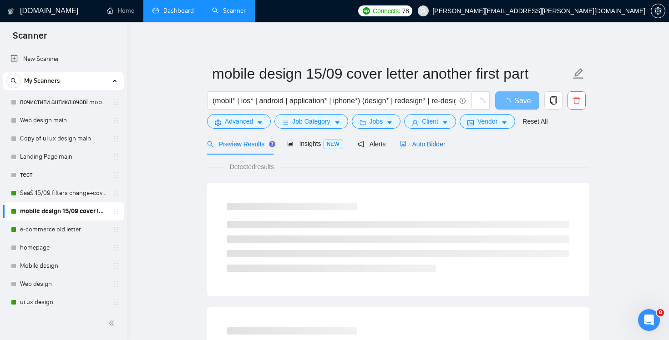
click at [431, 144] on span "Auto Bidder" at bounding box center [422, 144] width 45 height 7
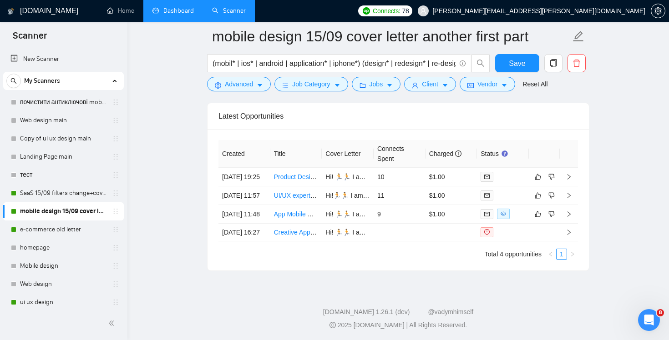
scroll to position [2218, 0]
click at [411, 186] on td "10" at bounding box center [399, 178] width 52 height 19
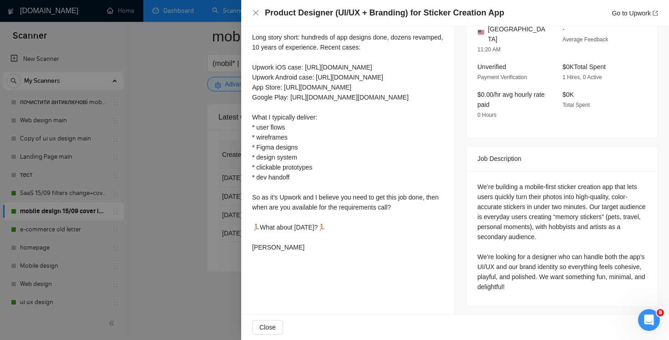
scroll to position [297, 0]
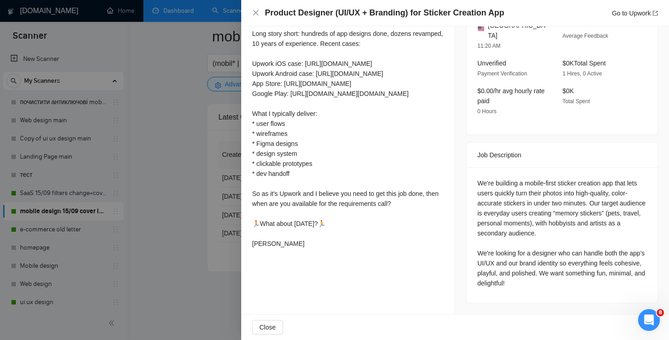
click at [177, 250] on div at bounding box center [334, 170] width 669 height 340
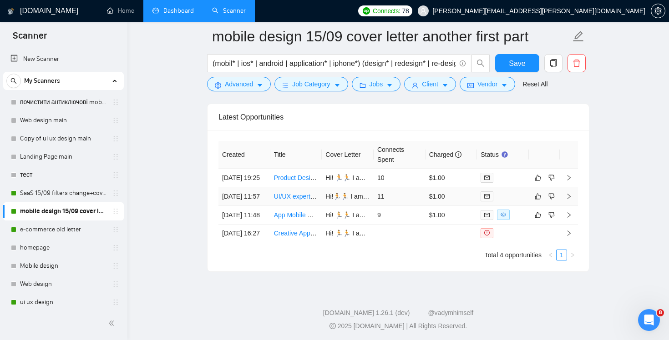
click at [405, 206] on td "11" at bounding box center [399, 196] width 52 height 19
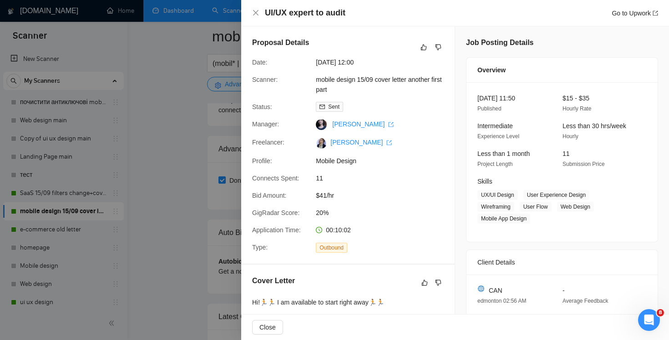
scroll to position [256, 0]
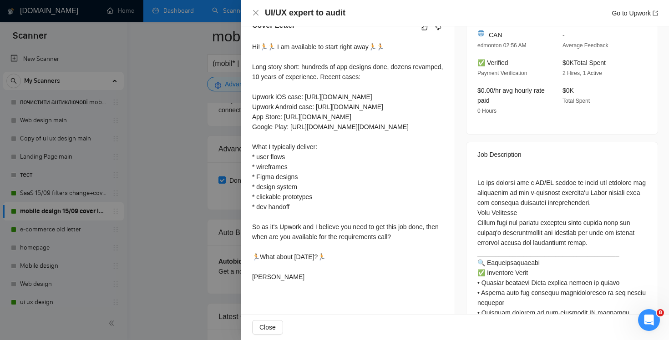
click at [167, 209] on div at bounding box center [334, 170] width 669 height 340
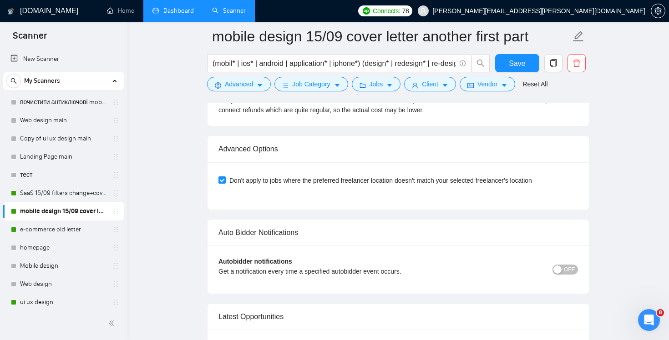
scroll to position [2257, 0]
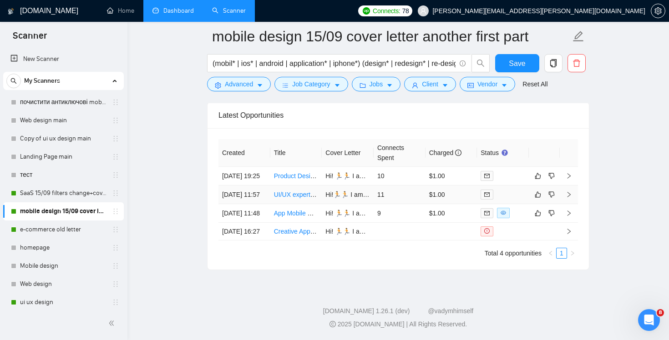
click at [310, 186] on td "UI/UX expert to audit" at bounding box center [296, 195] width 52 height 19
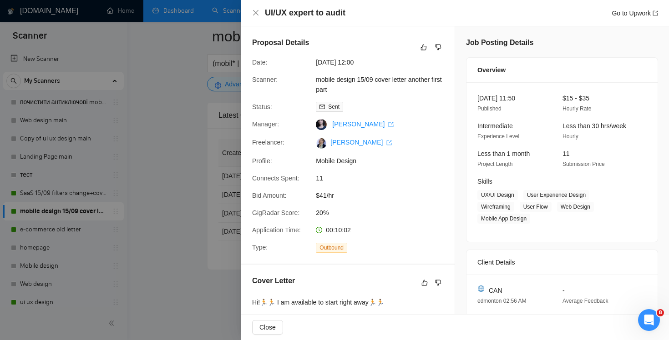
click at [247, 12] on div "UI/UX expert to audit Go to Upwork" at bounding box center [455, 13] width 428 height 26
click at [256, 11] on icon "close" at bounding box center [255, 12] width 7 height 7
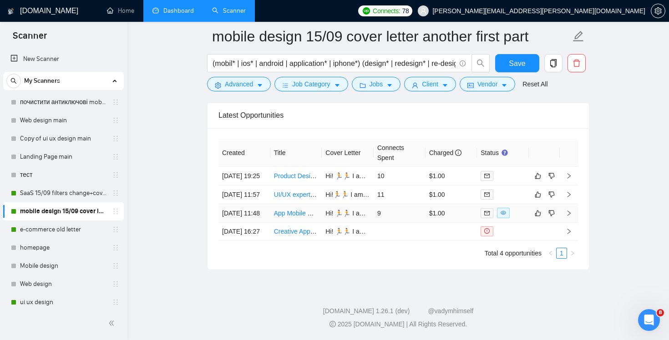
click at [393, 204] on td "9" at bounding box center [399, 213] width 52 height 19
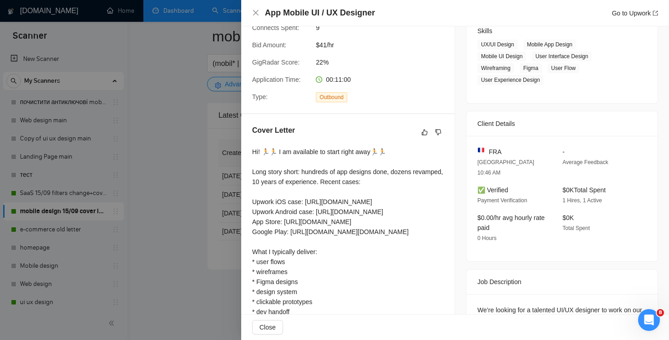
scroll to position [336, 0]
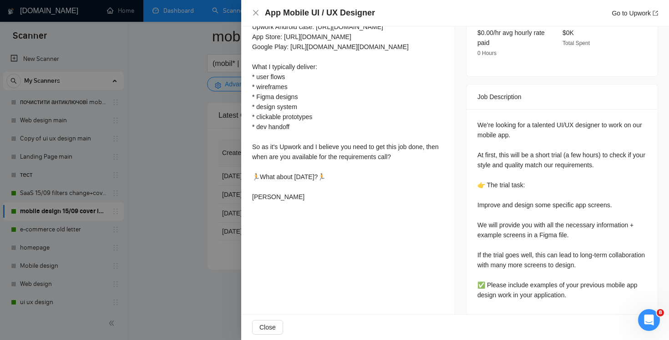
click at [170, 168] on div at bounding box center [334, 170] width 669 height 340
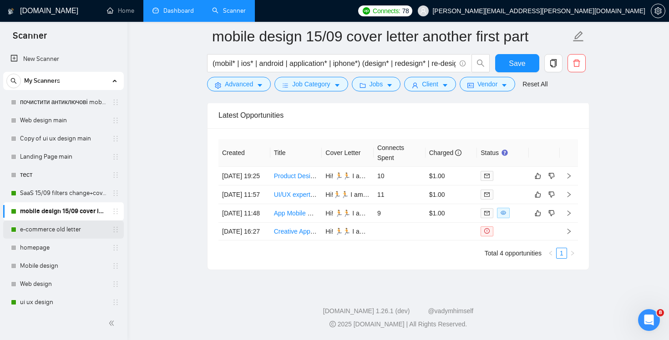
click at [57, 231] on link "e-commerce old letter" at bounding box center [63, 230] width 86 height 18
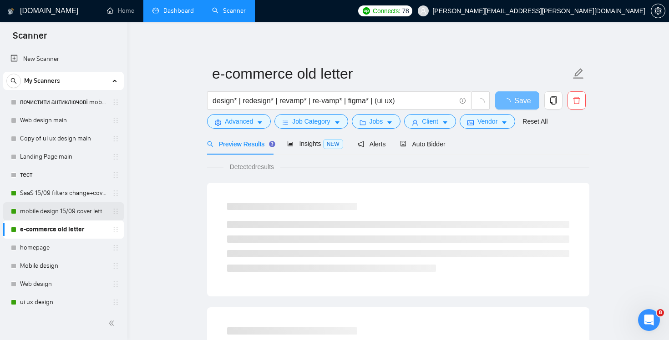
click at [76, 207] on link "mobile design 15/09 cover letter another first part" at bounding box center [63, 211] width 86 height 18
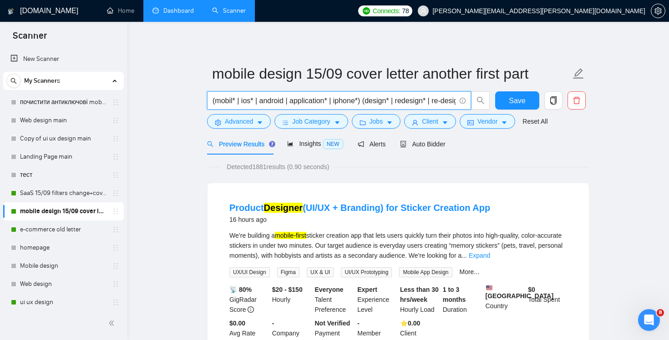
click at [329, 102] on input "(mobil* | ios* | android | application* | iphone*) (design* | redesign* | re-de…" at bounding box center [333, 100] width 243 height 11
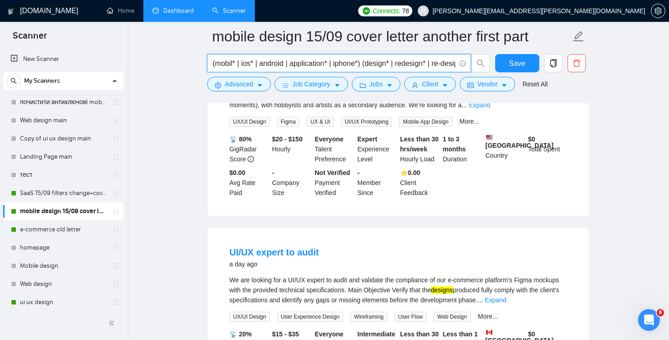
scroll to position [271, 0]
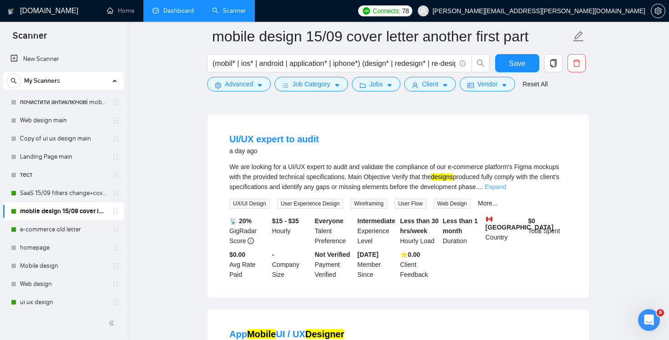
click at [506, 190] on link "Expand" at bounding box center [494, 186] width 21 height 7
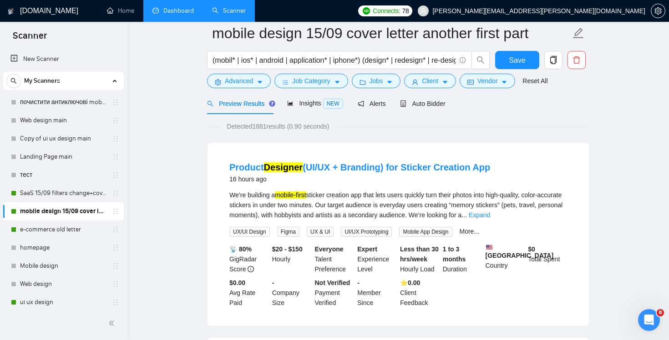
scroll to position [0, 0]
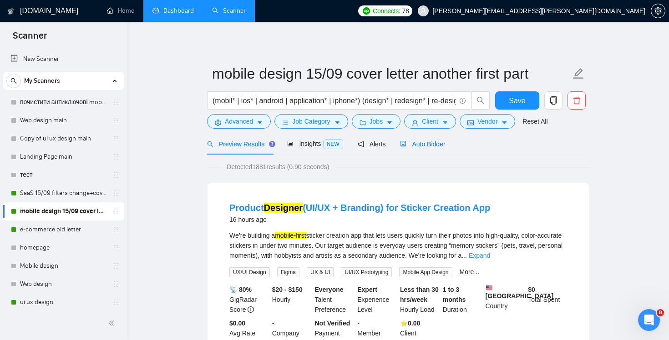
click at [433, 148] on div "Auto Bidder" at bounding box center [422, 144] width 45 height 10
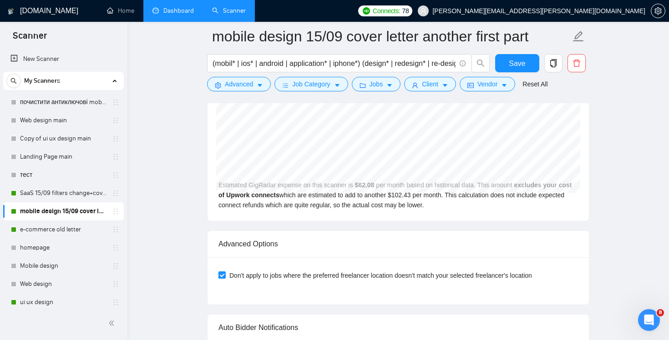
scroll to position [2257, 0]
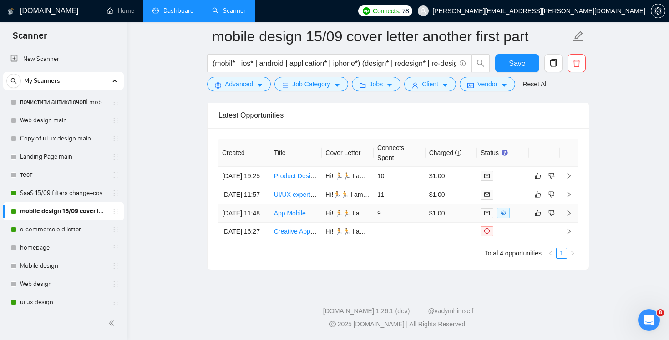
click at [408, 204] on td "9" at bounding box center [399, 213] width 52 height 19
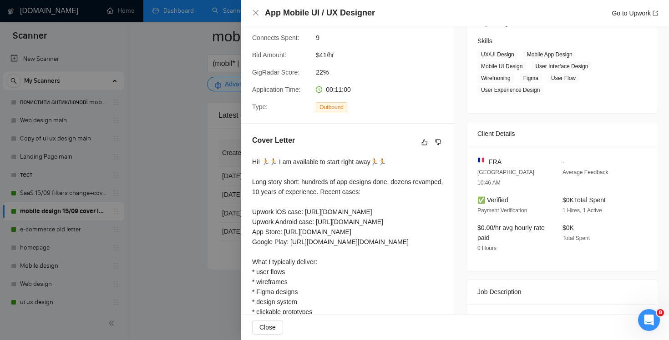
scroll to position [336, 0]
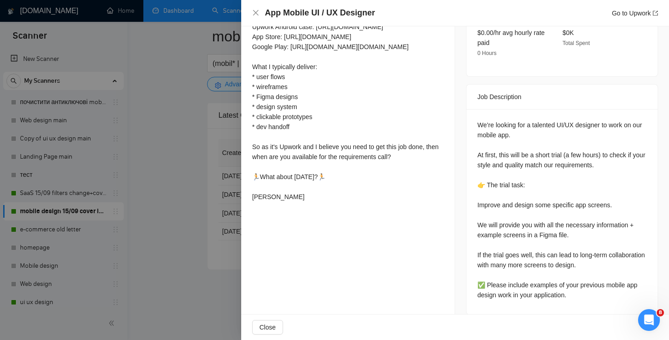
click at [173, 181] on div at bounding box center [334, 170] width 669 height 340
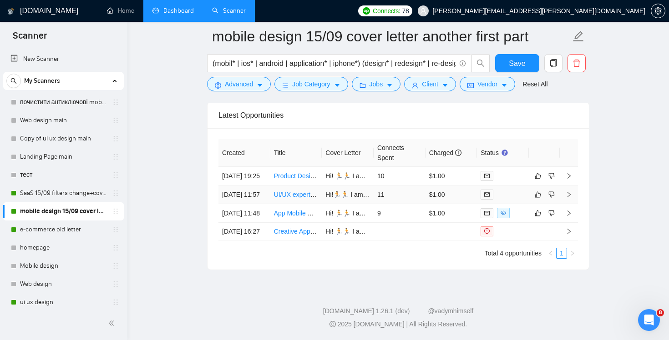
click at [306, 186] on td "UI/UX expert to audit" at bounding box center [296, 195] width 52 height 19
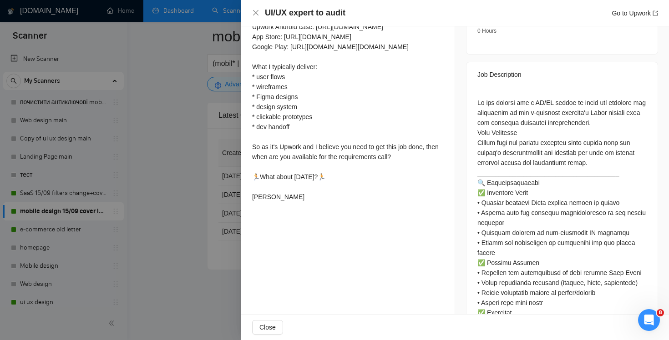
scroll to position [404, 0]
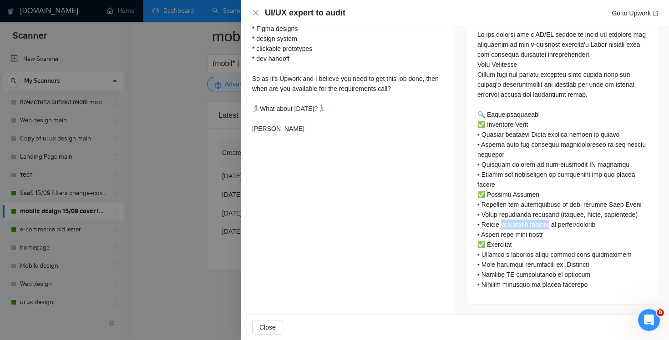
drag, startPoint x: 500, startPoint y: 224, endPoint x: 553, endPoint y: 223, distance: 52.3
click at [553, 223] on div at bounding box center [561, 160] width 169 height 260
click at [509, 224] on div at bounding box center [561, 160] width 169 height 260
drag, startPoint x: 501, startPoint y: 226, endPoint x: 554, endPoint y: 226, distance: 53.2
click at [554, 226] on div at bounding box center [561, 160] width 169 height 260
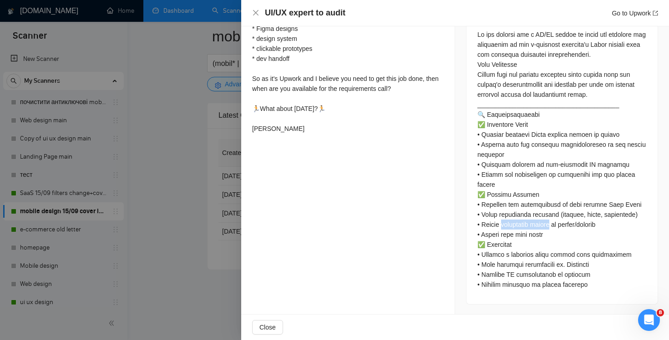
copy div "esponsive design"
click at [257, 16] on icon "close" at bounding box center [255, 12] width 7 height 7
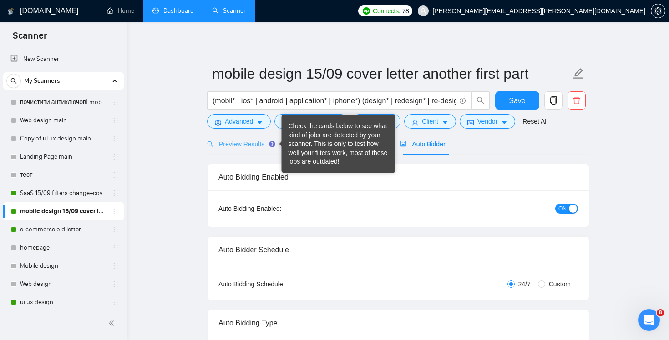
click at [223, 135] on div "Preview Results" at bounding box center [239, 143] width 65 height 21
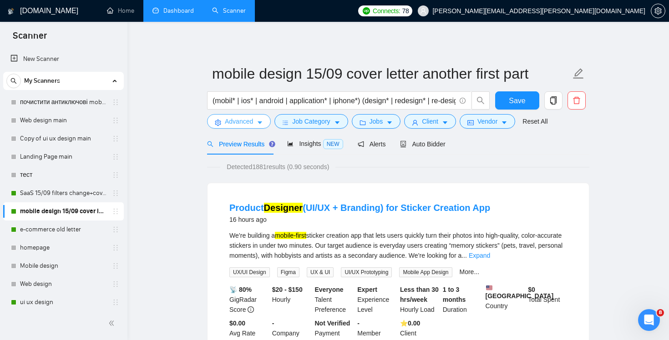
click at [238, 121] on span "Advanced" at bounding box center [239, 121] width 28 height 10
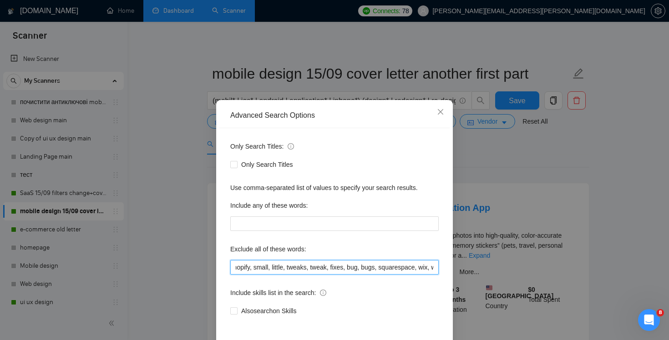
scroll to position [0, 1692]
drag, startPoint x: 409, startPoint y: 268, endPoint x: 668, endPoint y: 282, distance: 259.6
click at [668, 281] on div "Advanced Search Options Only Search Titles: Only Search Titles Use comma-separa…" at bounding box center [334, 170] width 669 height 340
paste input "responsive design"
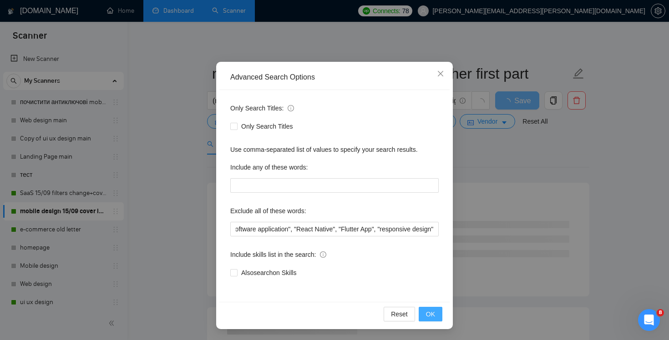
click at [436, 318] on button "OK" at bounding box center [430, 314] width 24 height 15
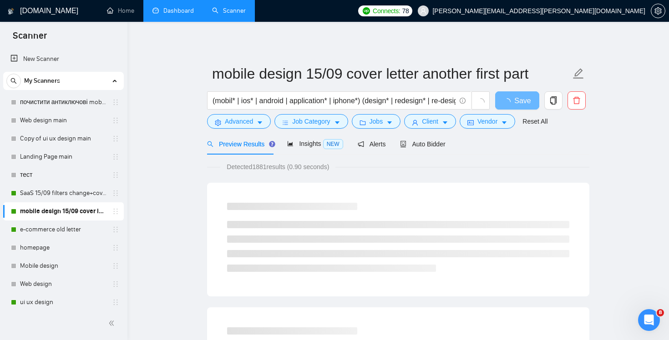
scroll to position [0, 0]
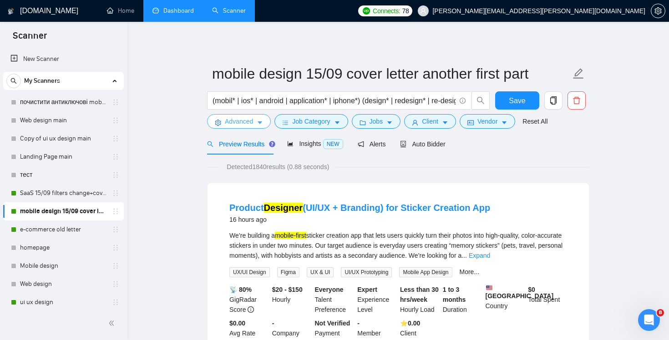
click at [241, 126] on button "Advanced" at bounding box center [239, 121] width 64 height 15
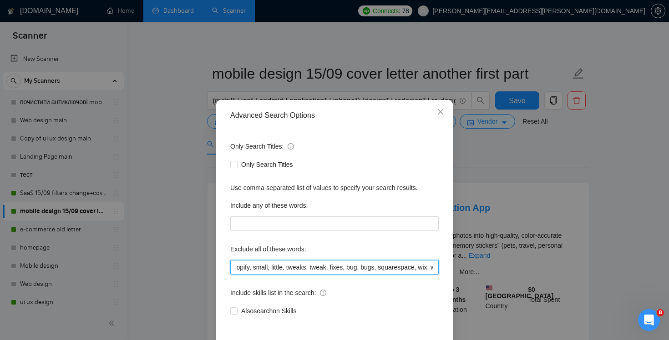
scroll to position [0, 1754]
drag, startPoint x: 391, startPoint y: 270, endPoint x: 668, endPoint y: 301, distance: 278.7
click at [668, 301] on div "Advanced Search Options Only Search Titles: Only Search Titles Use comma-separa…" at bounding box center [334, 170] width 669 height 340
click at [372, 268] on input "web*, consult*, "Join our team", bot, urgent, consulting, consult, tutor, teach…" at bounding box center [334, 267] width 208 height 15
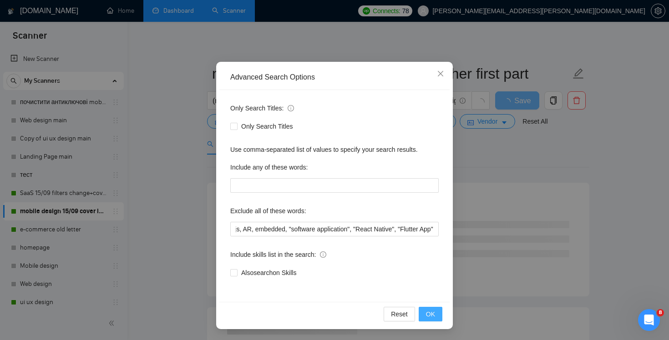
click at [429, 314] on span "OK" at bounding box center [430, 314] width 9 height 10
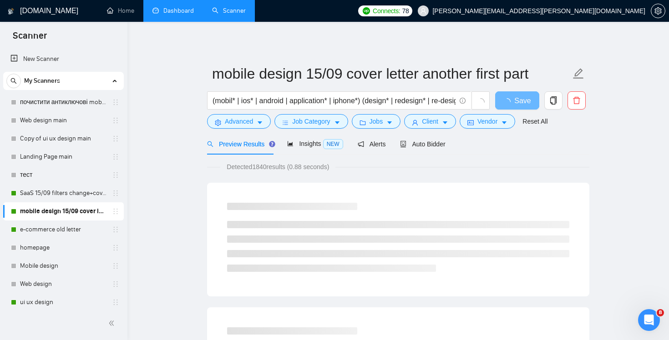
scroll to position [0, 0]
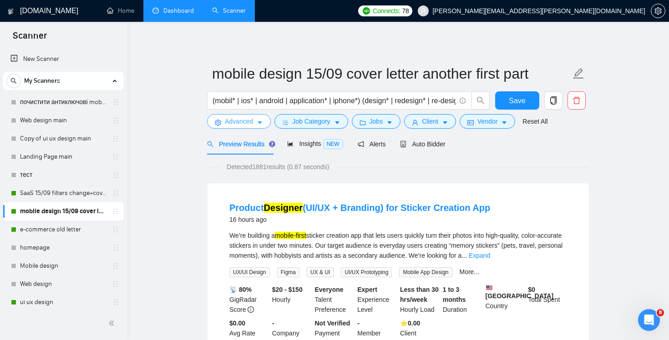
click at [247, 128] on button "Advanced" at bounding box center [239, 121] width 64 height 15
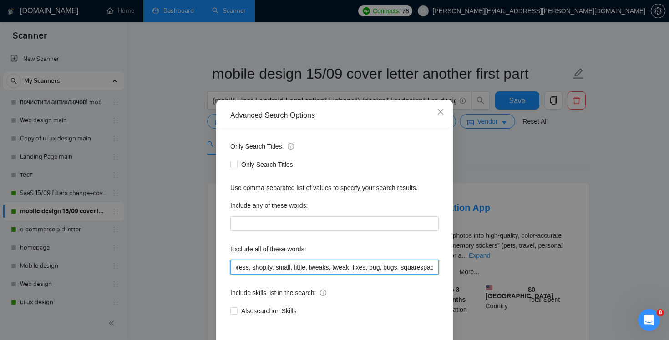
scroll to position [0, 1692]
drag, startPoint x: 384, startPoint y: 271, endPoint x: 668, endPoint y: 331, distance: 290.0
click at [668, 331] on div "Advanced Search Options Only Search Titles: Only Search Titles Use comma-separa…" at bounding box center [334, 170] width 669 height 340
paste input "responsive design"
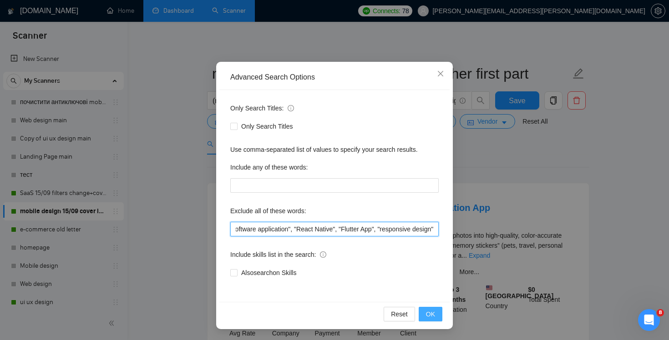
type input "web*, consult*, "Join our team", bot, urgent, consulting, consult, tutor, teach…"
click at [426, 315] on span "OK" at bounding box center [430, 314] width 9 height 10
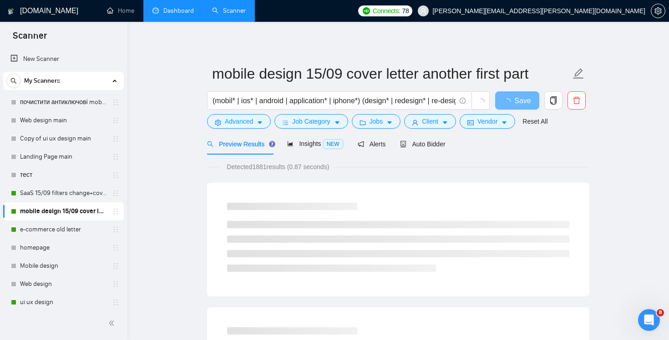
scroll to position [0, 0]
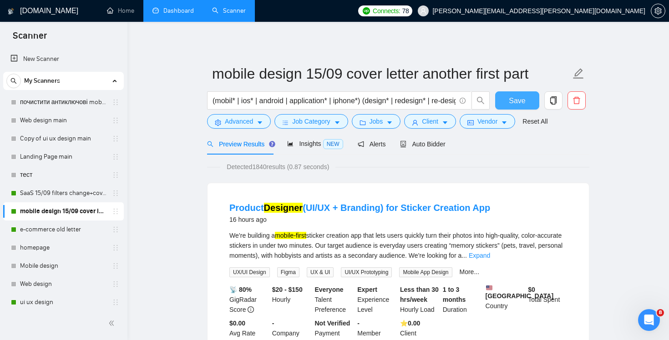
click at [514, 101] on span "Save" at bounding box center [517, 100] width 16 height 11
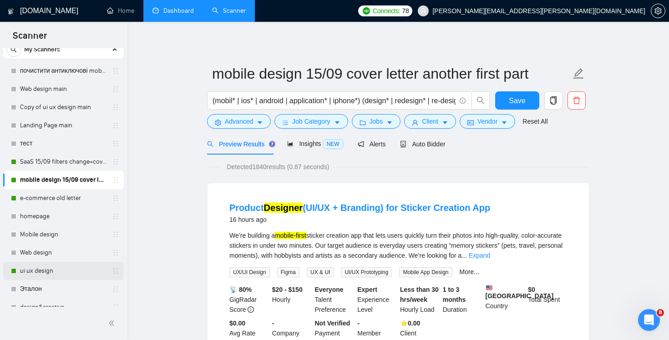
click at [68, 269] on link "ui ux design" at bounding box center [63, 271] width 86 height 18
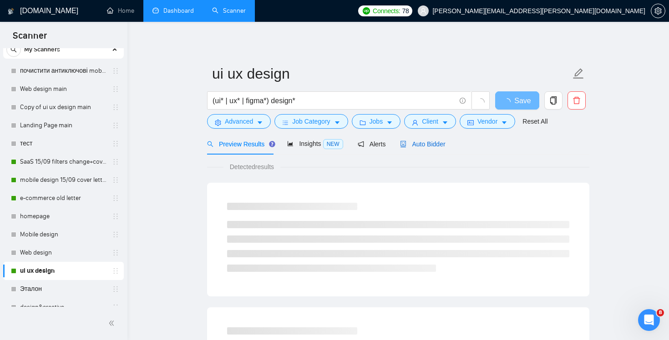
click at [430, 139] on div "Auto Bidder" at bounding box center [422, 144] width 45 height 10
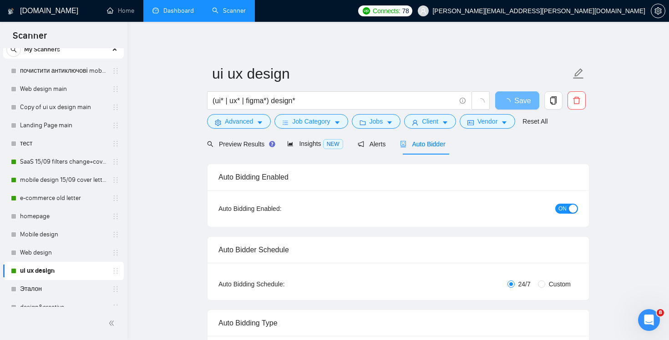
checkbox input "true"
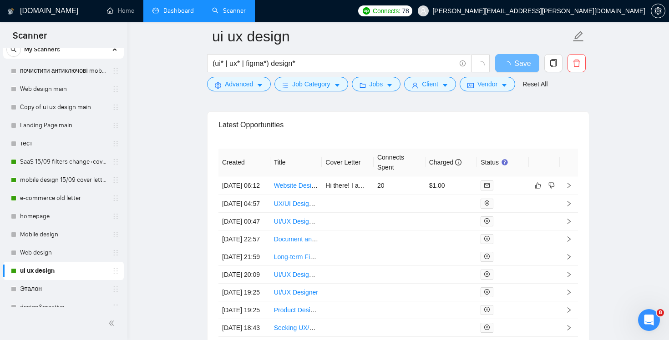
scroll to position [2226, 0]
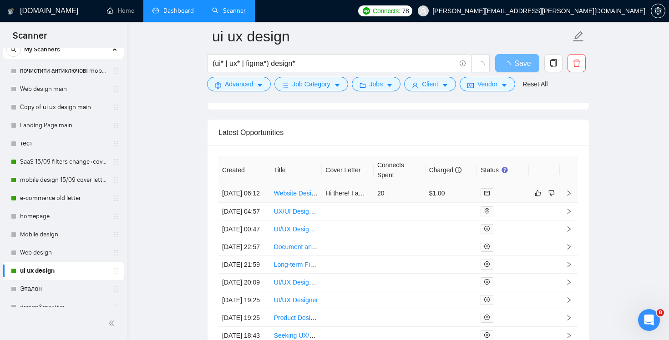
click at [398, 203] on td "20" at bounding box center [399, 193] width 52 height 19
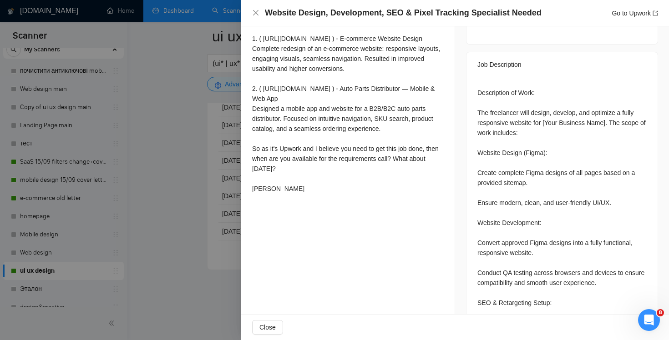
scroll to position [360, 0]
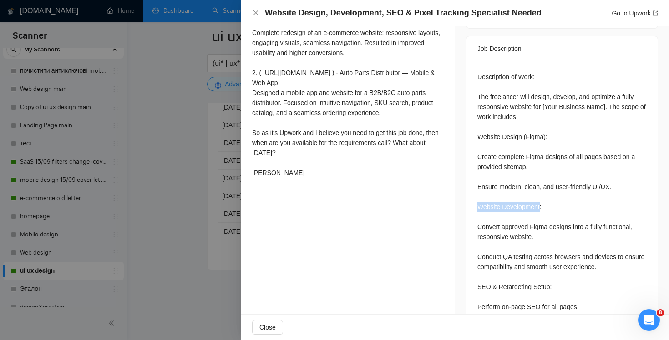
drag, startPoint x: 478, startPoint y: 195, endPoint x: 541, endPoint y: 197, distance: 63.3
click at [541, 197] on div "Description of Work: The freelancer will design, develop, and optimize a fully …" at bounding box center [561, 207] width 169 height 270
copy div "Website Development"
click at [252, 11] on icon "close" at bounding box center [255, 12] width 7 height 7
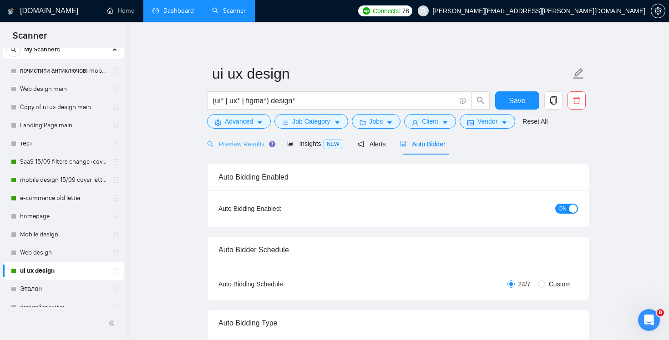
click at [228, 149] on div "Preview Results" at bounding box center [239, 143] width 65 height 21
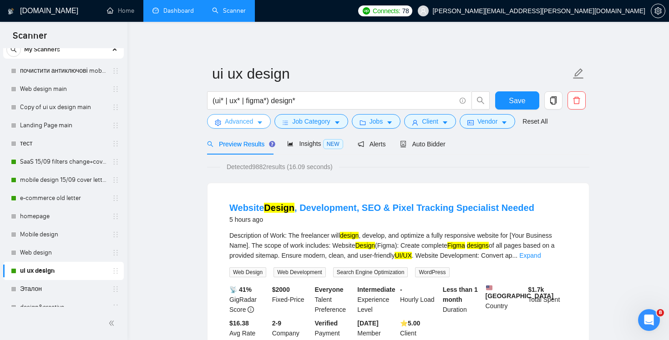
click at [235, 118] on span "Advanced" at bounding box center [239, 121] width 28 height 10
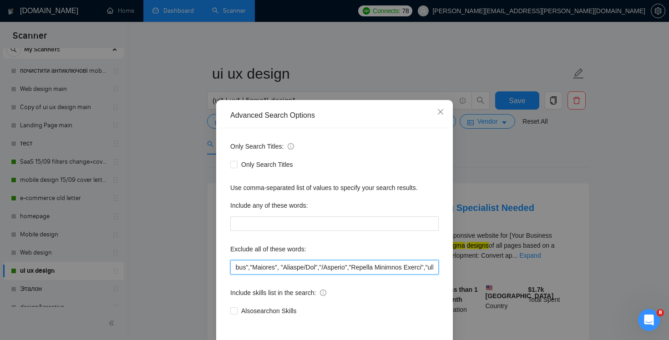
drag, startPoint x: 407, startPoint y: 268, endPoint x: 668, endPoint y: 276, distance: 261.2
click at [668, 276] on div "Advanced Search Options Only Search Titles: Only Search Titles Use comma-separa…" at bounding box center [334, 170] width 669 height 340
paste input "Website Development"
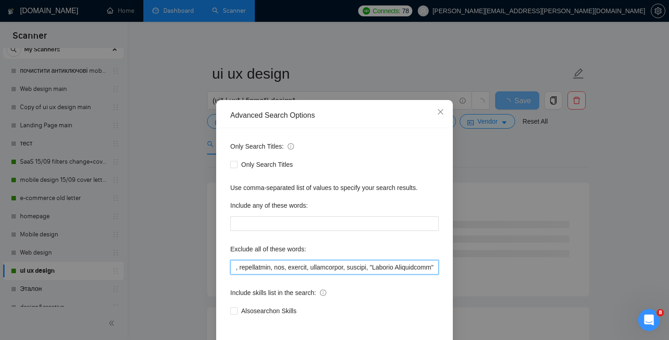
click at [369, 269] on input "text" at bounding box center [334, 267] width 208 height 15
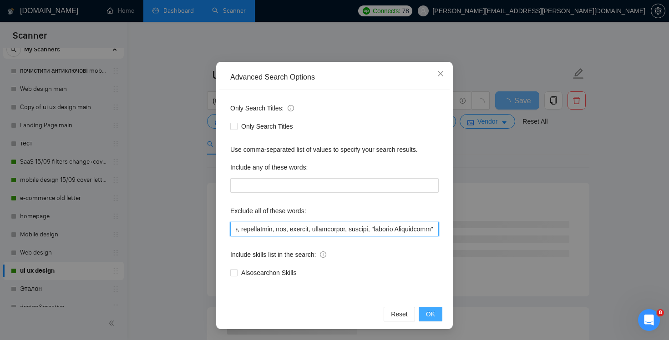
type input ""(No agencies)","no agencies",LearnWorlds,mentor,"tutoring","developer needed",…"
click at [433, 315] on span "OK" at bounding box center [430, 314] width 9 height 10
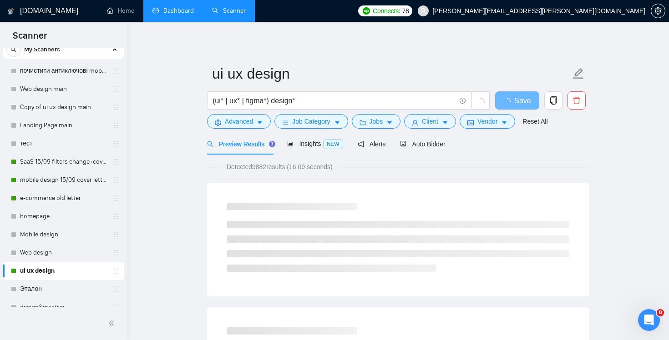
scroll to position [0, 0]
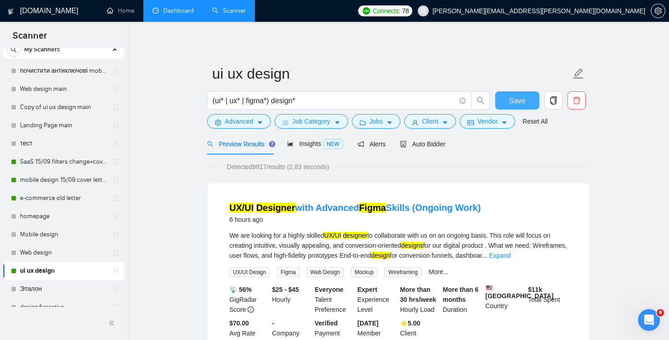
click at [519, 100] on span "Save" at bounding box center [517, 100] width 16 height 11
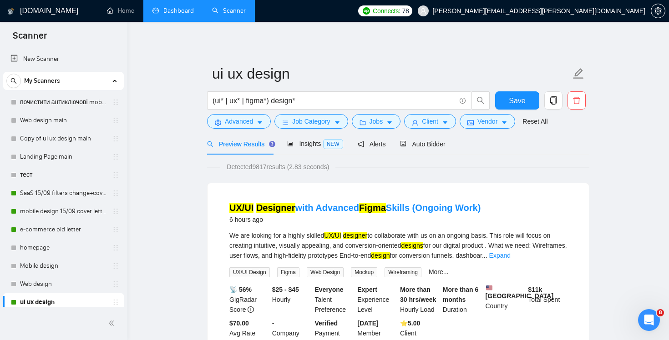
click at [162, 12] on link "Dashboard" at bounding box center [172, 11] width 41 height 8
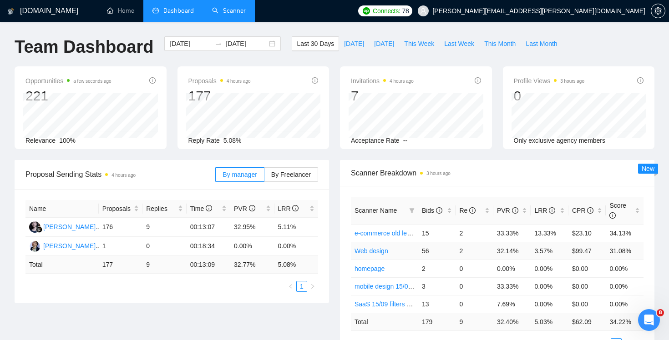
scroll to position [103, 0]
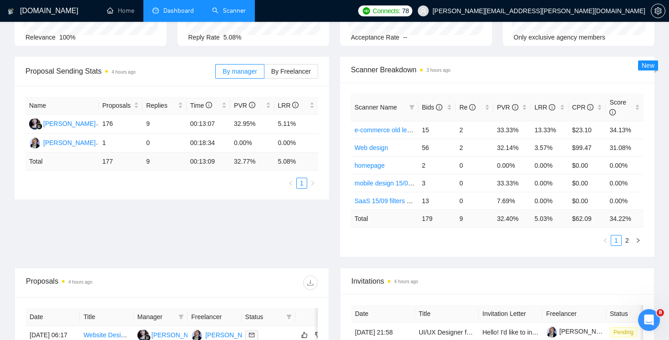
click at [226, 7] on link "Scanner" at bounding box center [229, 11] width 34 height 8
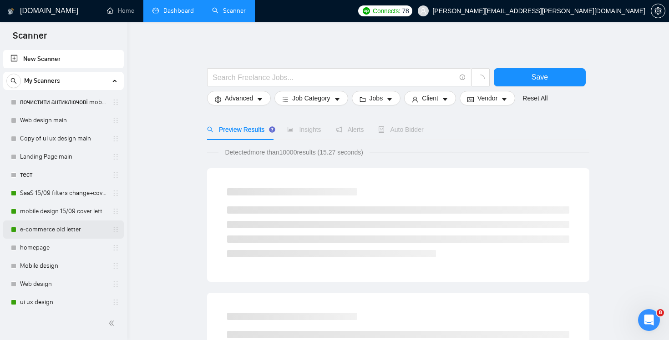
click at [57, 227] on link "e-commerce old letter" at bounding box center [63, 230] width 86 height 18
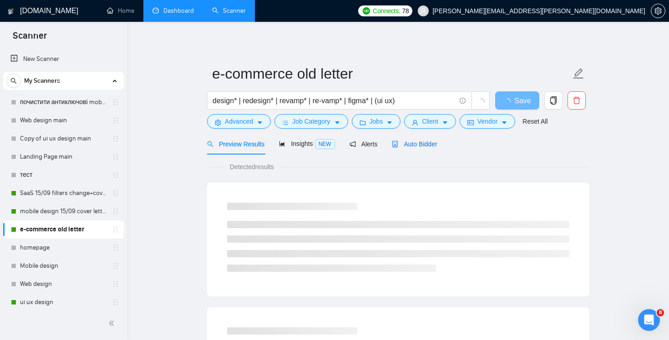
click at [417, 148] on div "Auto Bidder" at bounding box center [414, 144] width 45 height 10
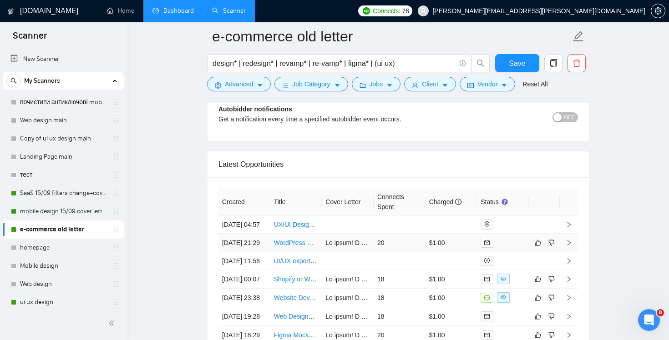
scroll to position [2247, 0]
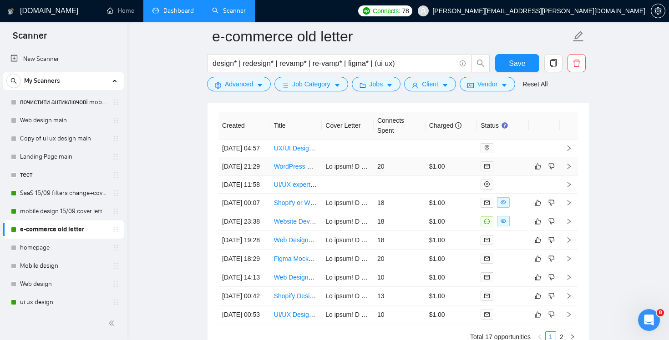
click at [403, 176] on td "20" at bounding box center [399, 166] width 52 height 19
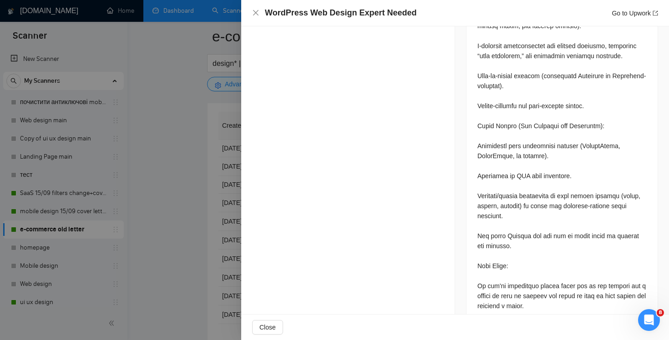
scroll to position [682, 0]
click at [190, 206] on div at bounding box center [334, 170] width 669 height 340
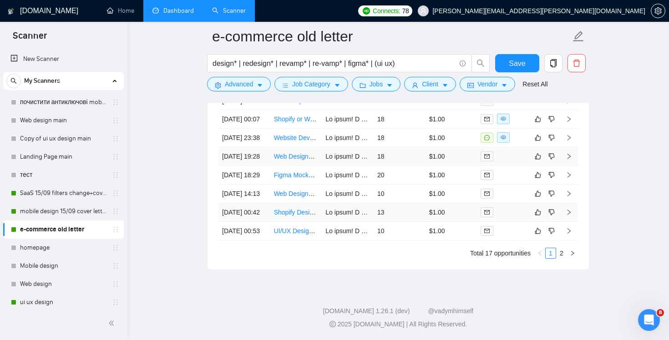
scroll to position [2310, 0]
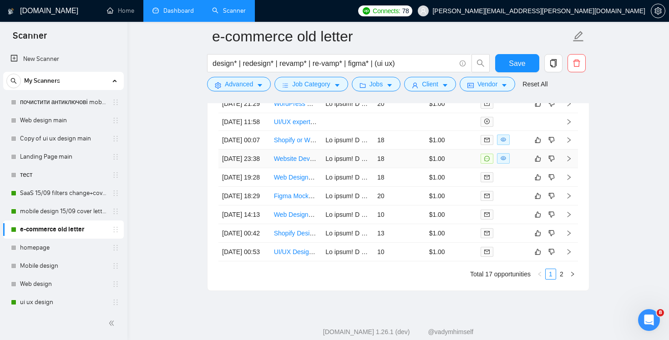
click at [413, 168] on td "18" at bounding box center [399, 159] width 52 height 19
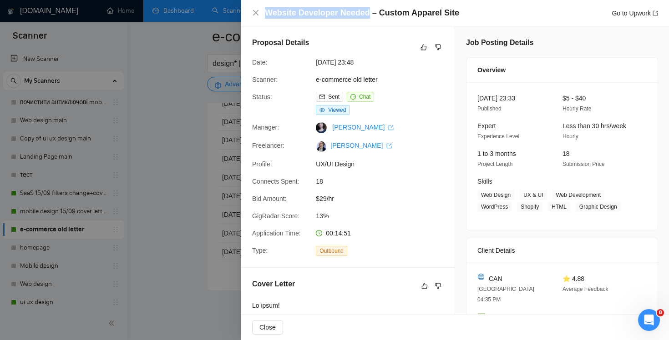
drag, startPoint x: 267, startPoint y: 11, endPoint x: 367, endPoint y: 13, distance: 100.1
click at [367, 13] on h4 "Website Developer Needed – Custom Apparel Site" at bounding box center [362, 12] width 194 height 11
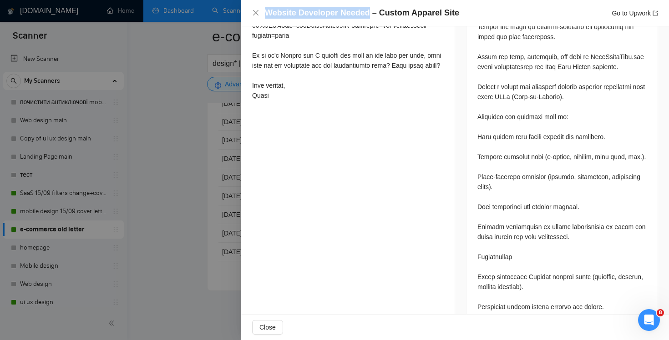
scroll to position [922, 0]
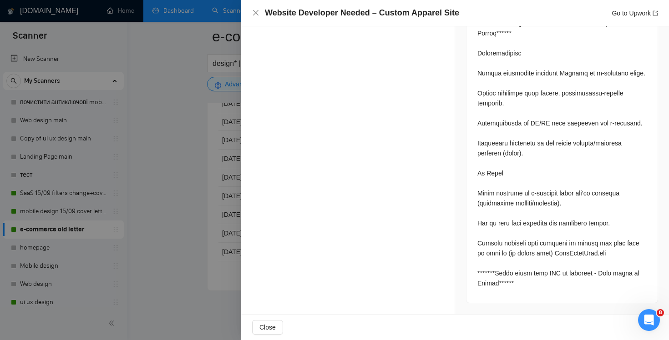
click at [254, 8] on div "Website Developer Needed – Custom Apparel Site Go to Upwork" at bounding box center [455, 12] width 406 height 11
click at [261, 16] on div "Website Developer Needed – Custom Apparel Site Go to Upwork" at bounding box center [455, 12] width 406 height 11
click at [251, 7] on div "Website Developer Needed – Custom Apparel Site Go to Upwork" at bounding box center [455, 13] width 428 height 26
click at [255, 10] on icon "close" at bounding box center [255, 12] width 7 height 7
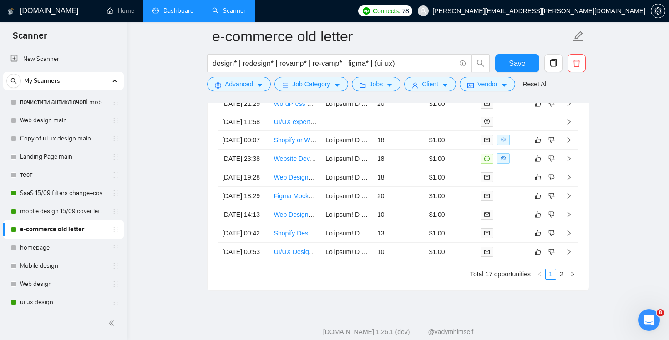
click at [163, 14] on link "Dashboard" at bounding box center [172, 11] width 41 height 8
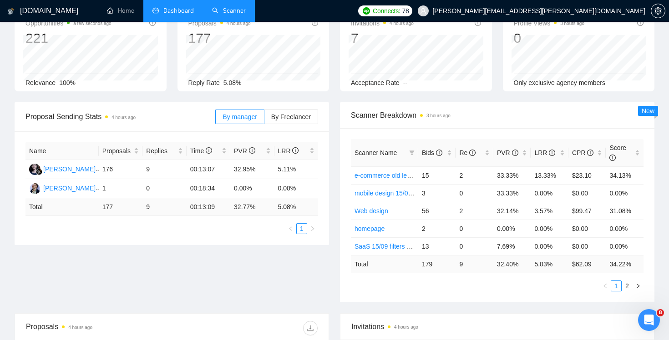
scroll to position [90, 0]
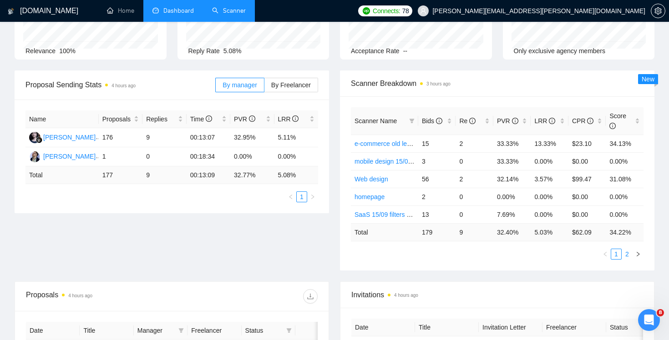
click at [626, 254] on link "2" at bounding box center [627, 254] width 10 height 10
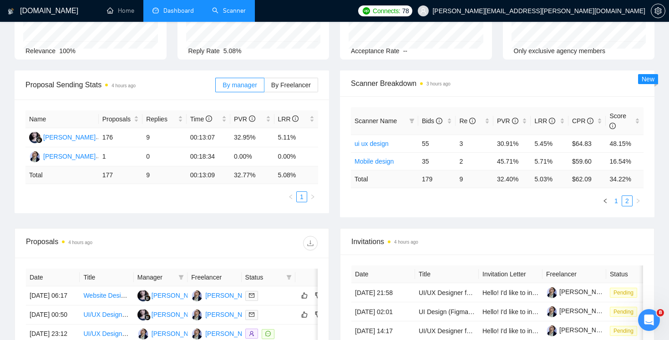
click at [615, 206] on li "1" at bounding box center [615, 201] width 11 height 11
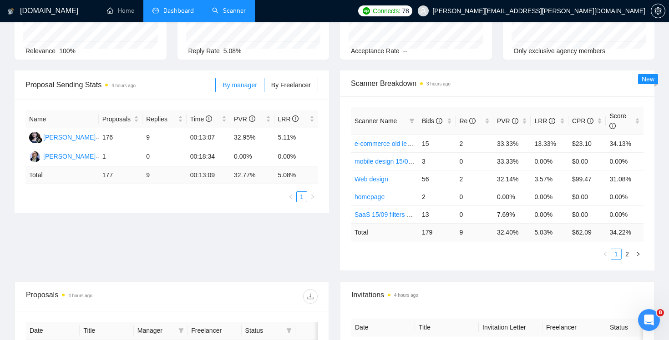
click at [618, 252] on link "1" at bounding box center [616, 254] width 10 height 10
click at [625, 256] on link "2" at bounding box center [627, 254] width 10 height 10
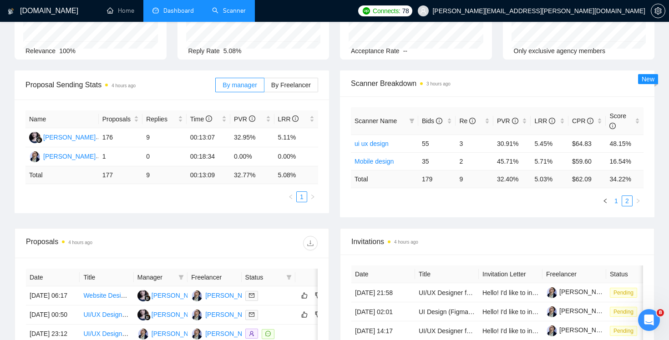
click at [615, 201] on link "1" at bounding box center [616, 201] width 10 height 10
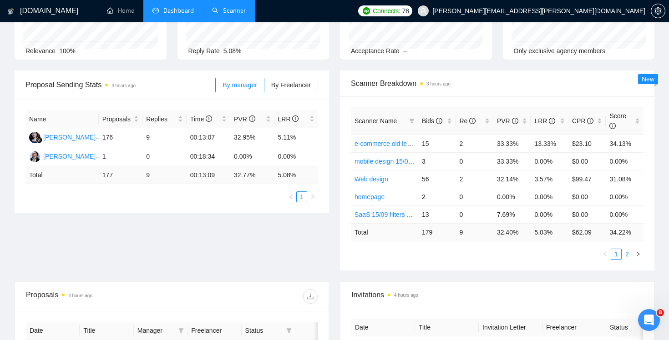
click at [630, 255] on link "2" at bounding box center [627, 254] width 10 height 10
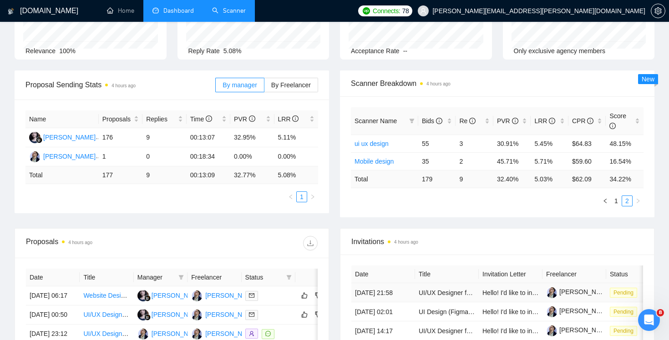
click at [410, 299] on td "[DATE] 21:58" at bounding box center [383, 292] width 64 height 19
click at [617, 203] on link "1" at bounding box center [616, 201] width 10 height 10
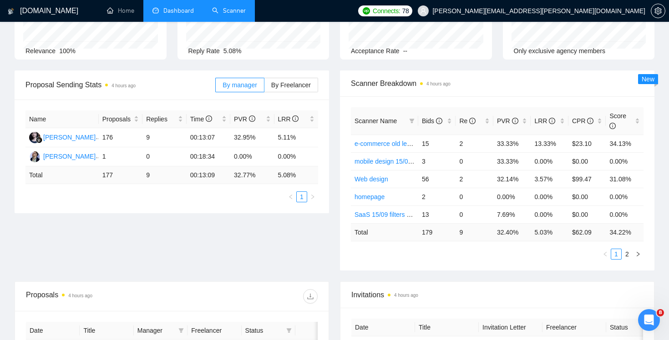
scroll to position [0, 0]
